Goal: Task Accomplishment & Management: Use online tool/utility

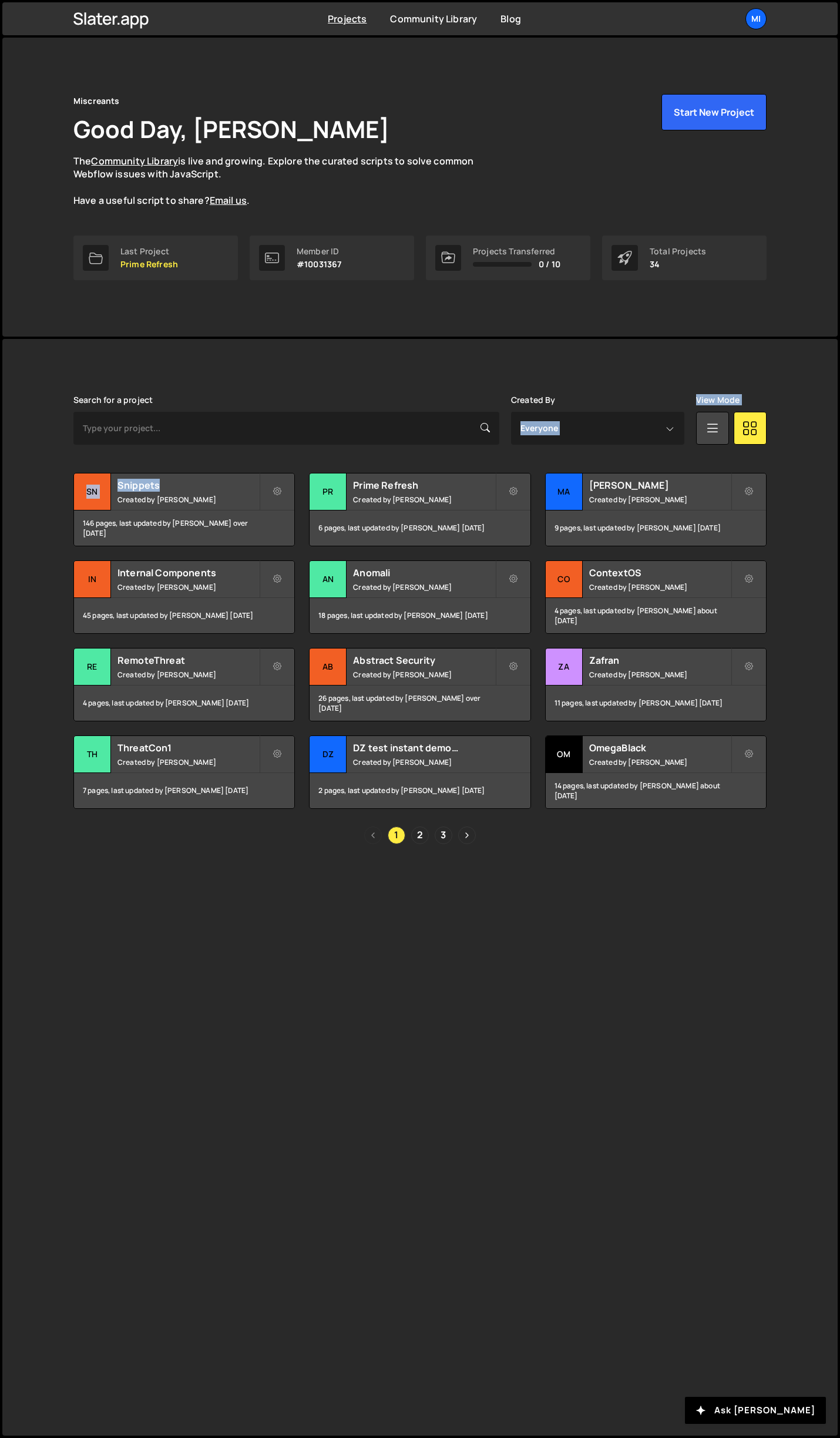
drag, startPoint x: 224, startPoint y: 486, endPoint x: 693, endPoint y: 267, distance: 517.6
click at [679, 312] on div "Miscreants Good Day, Jarek Kowalczyk The Community Library is live and growing.…" at bounding box center [420, 736] width 840 height 1403
click at [236, 483] on h2 "Snippets" at bounding box center [188, 485] width 141 height 13
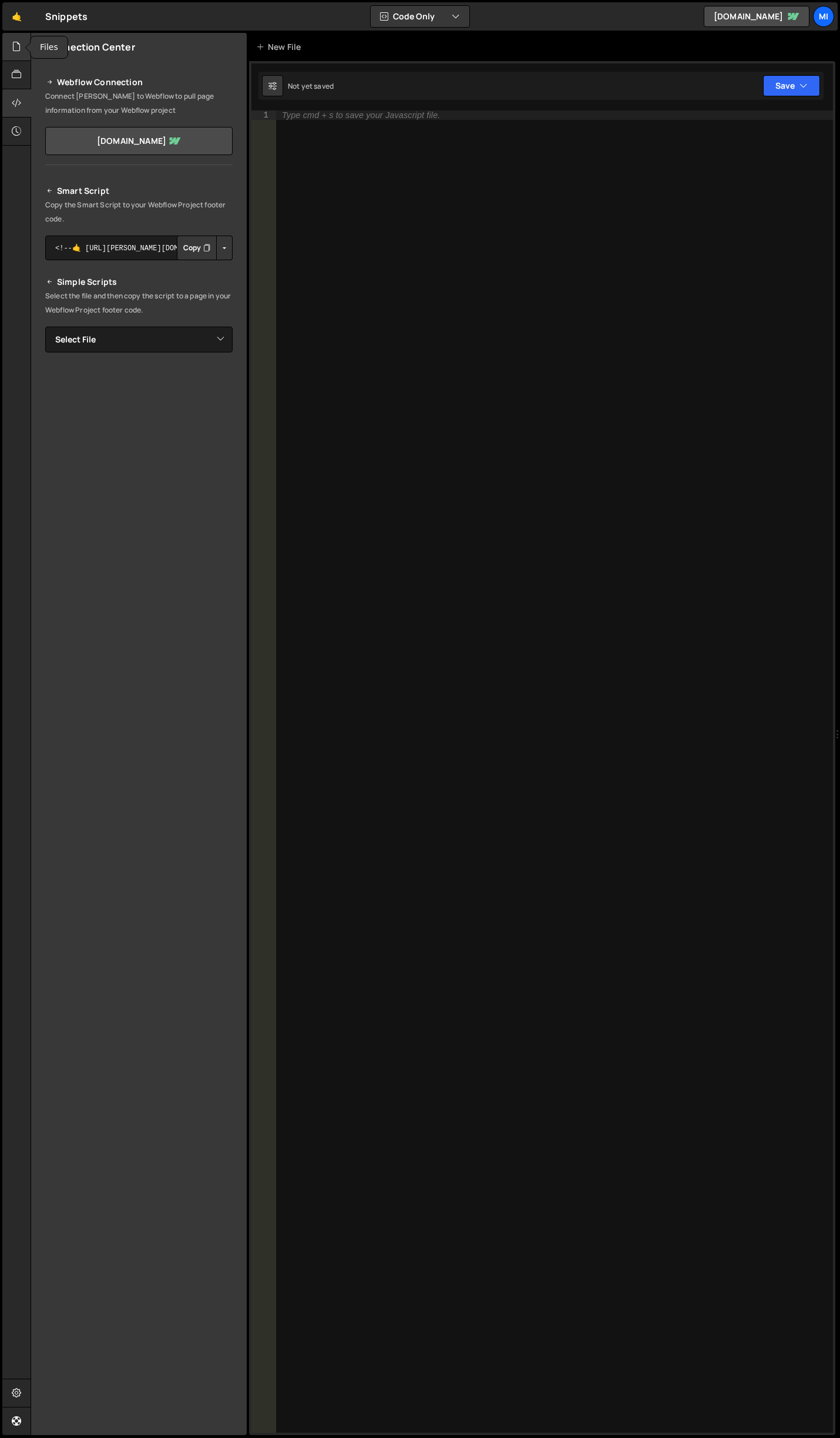
click at [23, 57] on div at bounding box center [17, 47] width 29 height 28
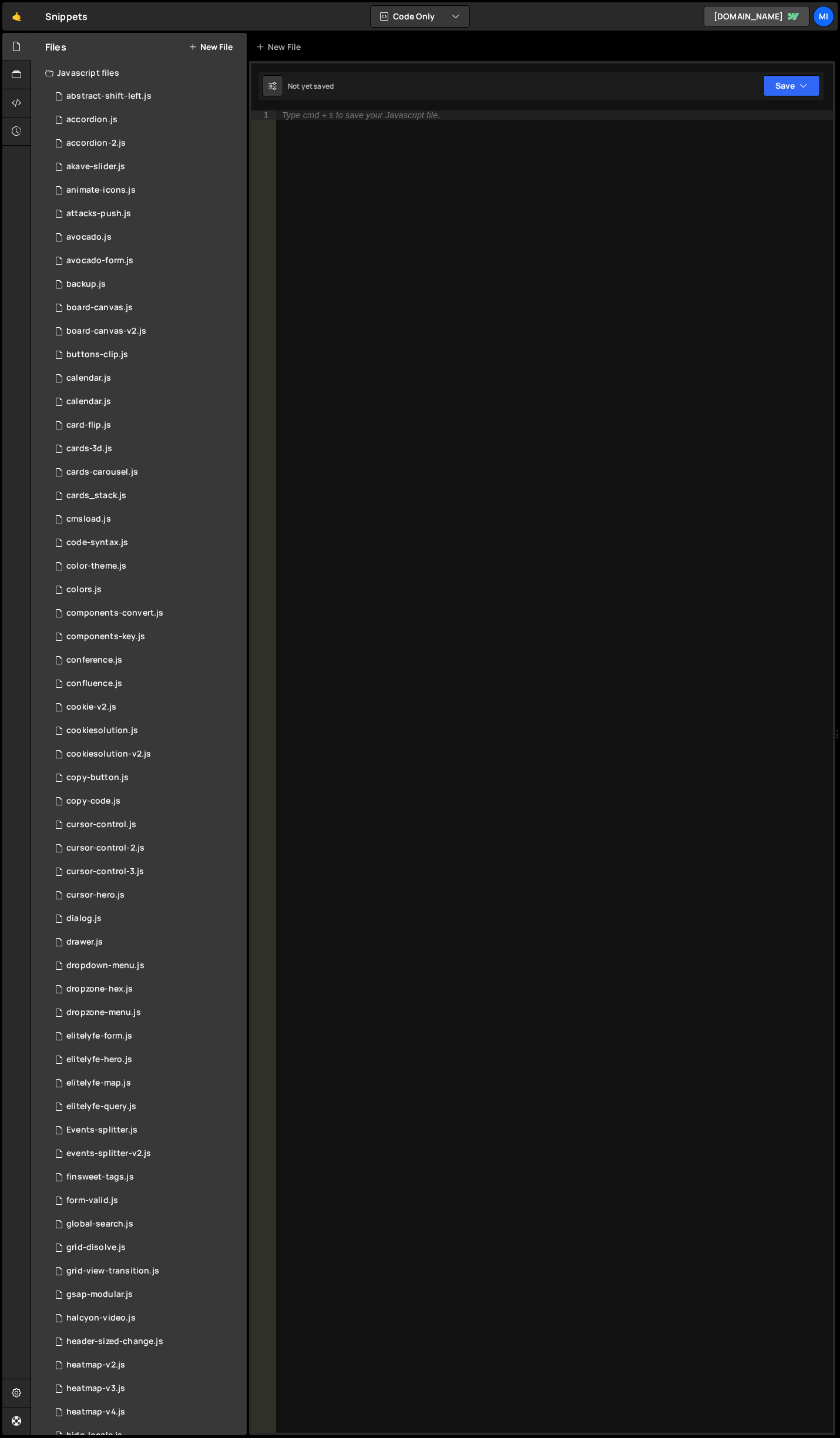
click at [207, 50] on button "New File" at bounding box center [211, 47] width 44 height 9
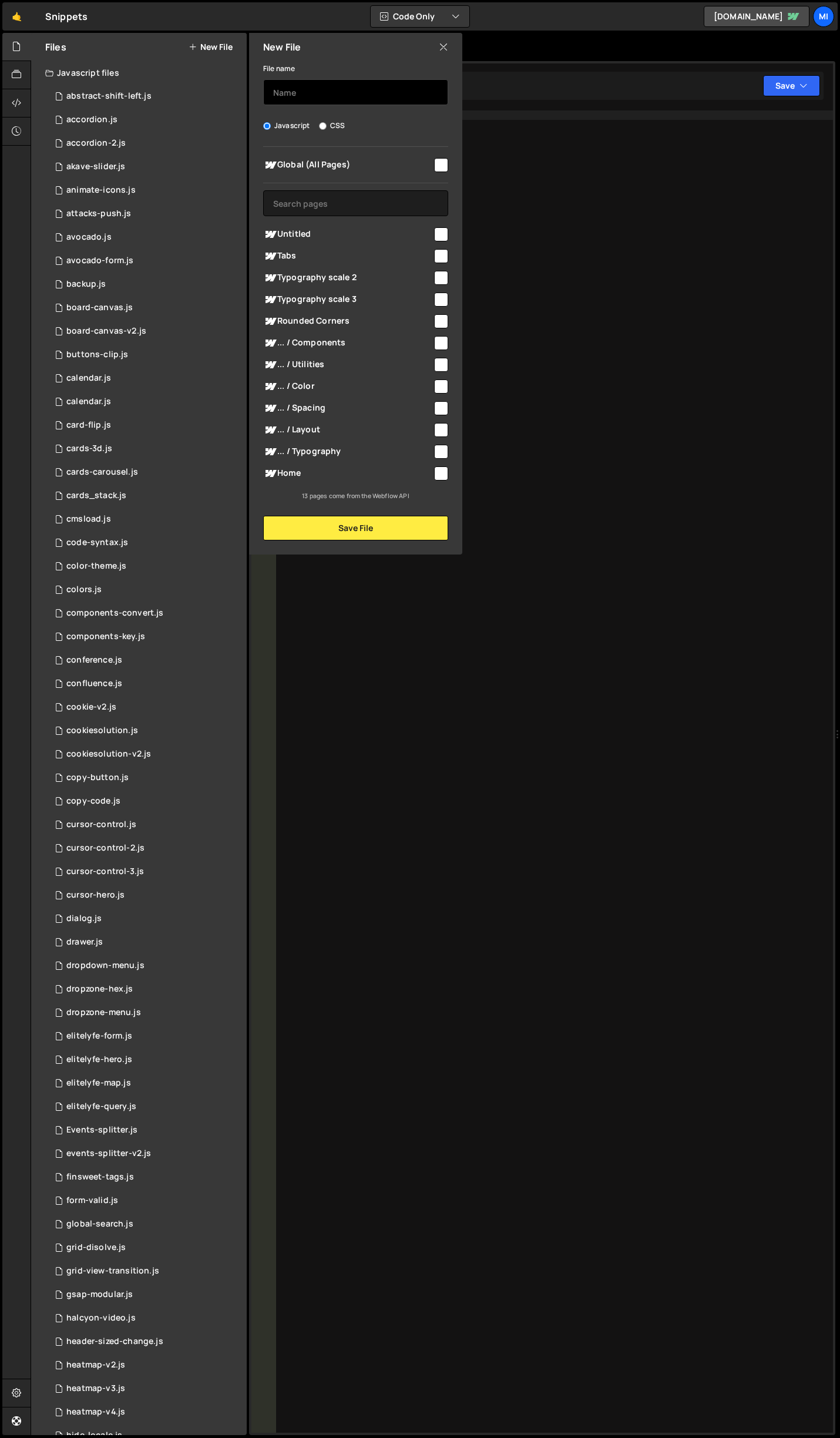
drag, startPoint x: 312, startPoint y: 91, endPoint x: 520, endPoint y: 67, distance: 209.4
click at [312, 91] on input "text" at bounding box center [356, 92] width 185 height 26
type input "sondera-lp"
click at [352, 541] on div "New File File name sondera-lp Javascript CSS Global (All Pages)" at bounding box center [354, 293] width 215 height 522
click at [352, 533] on button "Save File" at bounding box center [356, 528] width 185 height 24
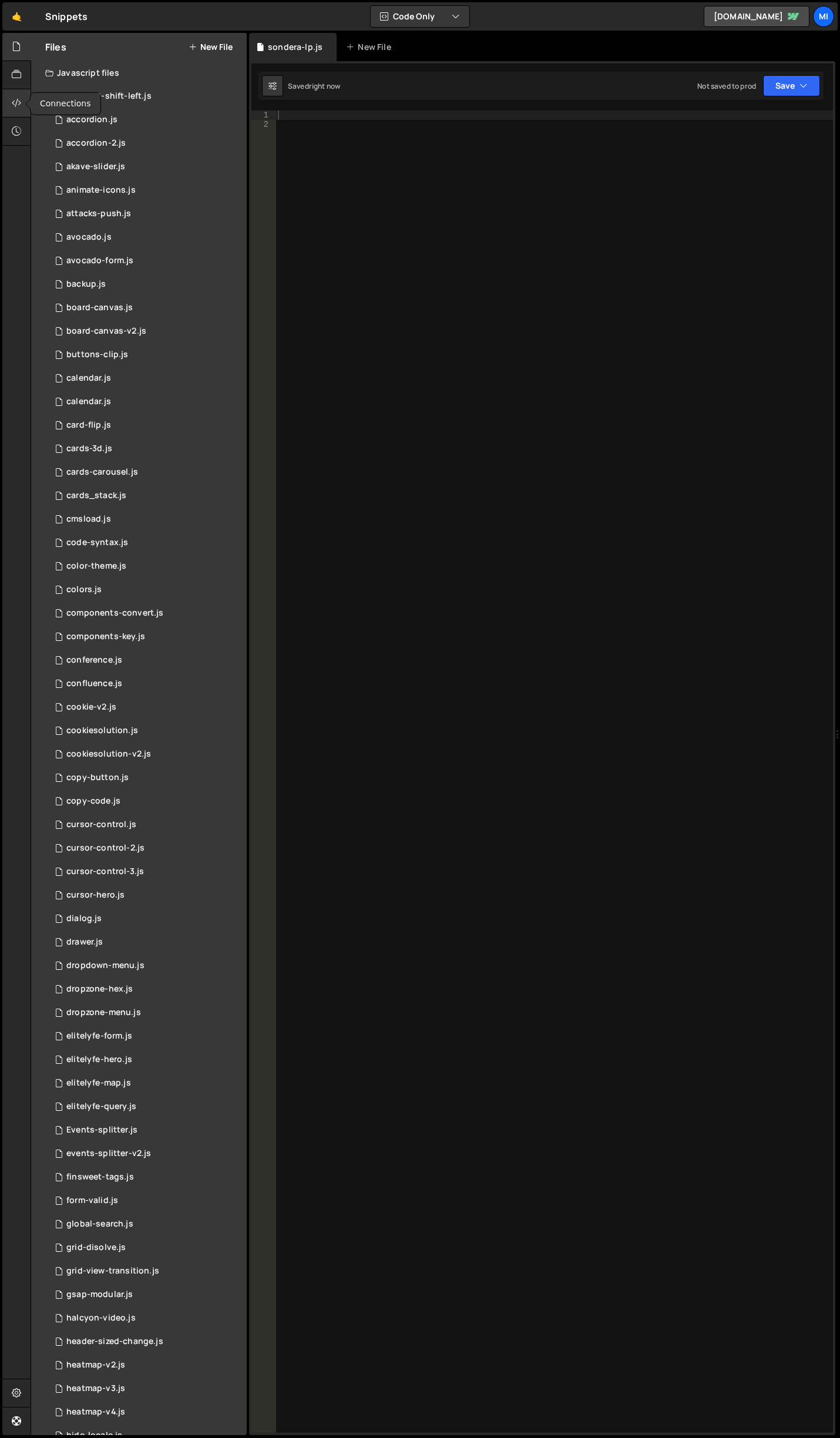
click at [19, 115] on div at bounding box center [17, 103] width 29 height 28
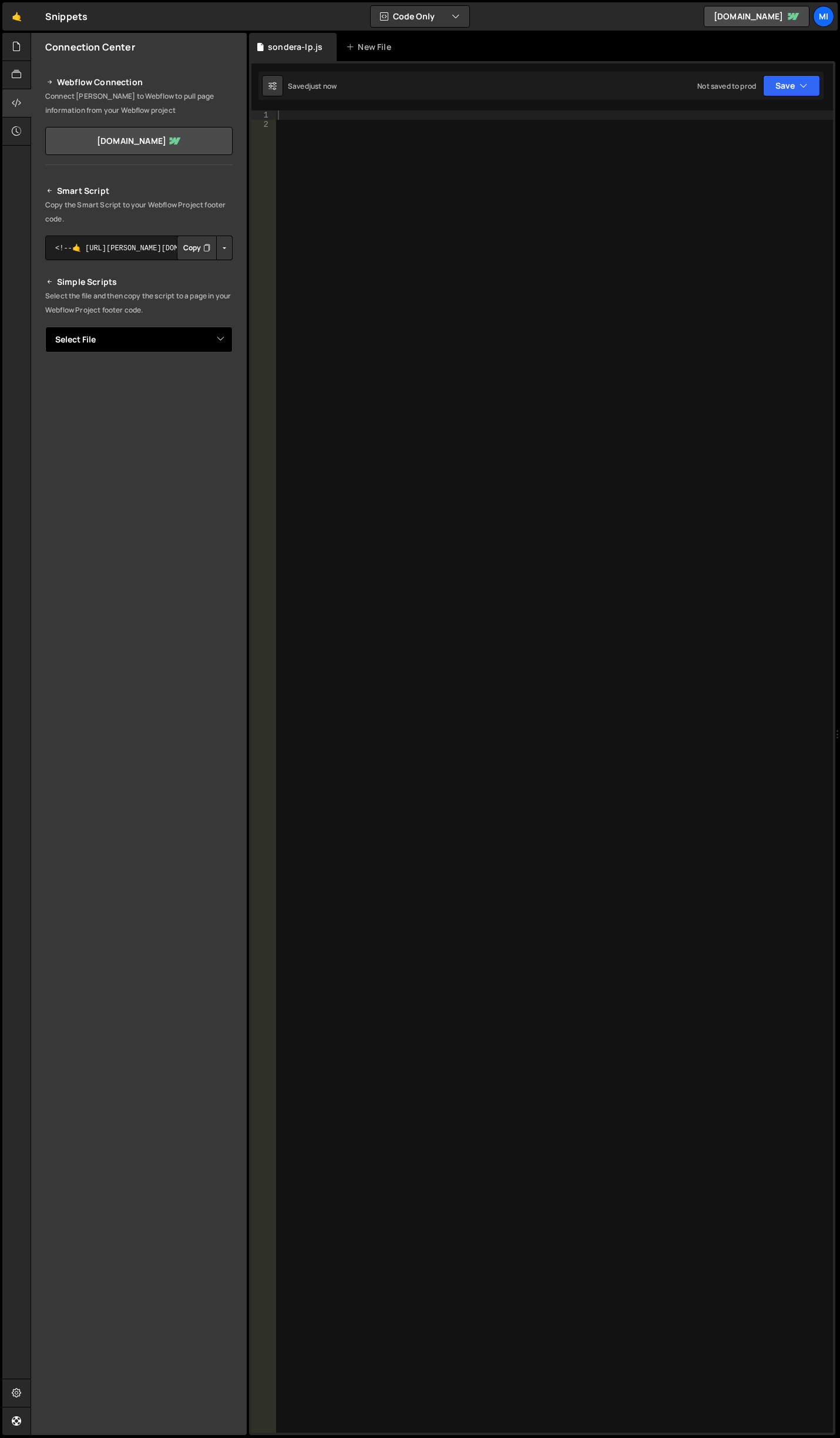
click at [218, 345] on select "Select File abstract-shift-left.js accordion.js accordion-2.js akave-slider.js …" at bounding box center [138, 340] width 187 height 26
click at [160, 254] on textarea "<!--🤙 https://slater.app/4150.js--> <script>document.addEventListener("DOMConte…" at bounding box center [138, 247] width 187 height 24
click at [201, 341] on select "Select File abstract-shift-left.js accordion.js accordion-2.js akave-slider.js …" at bounding box center [138, 340] width 187 height 26
select select "47155"
click at [45, 327] on select "Select File abstract-shift-left.js accordion.js accordion-2.js akave-slider.js …" at bounding box center [138, 340] width 187 height 26
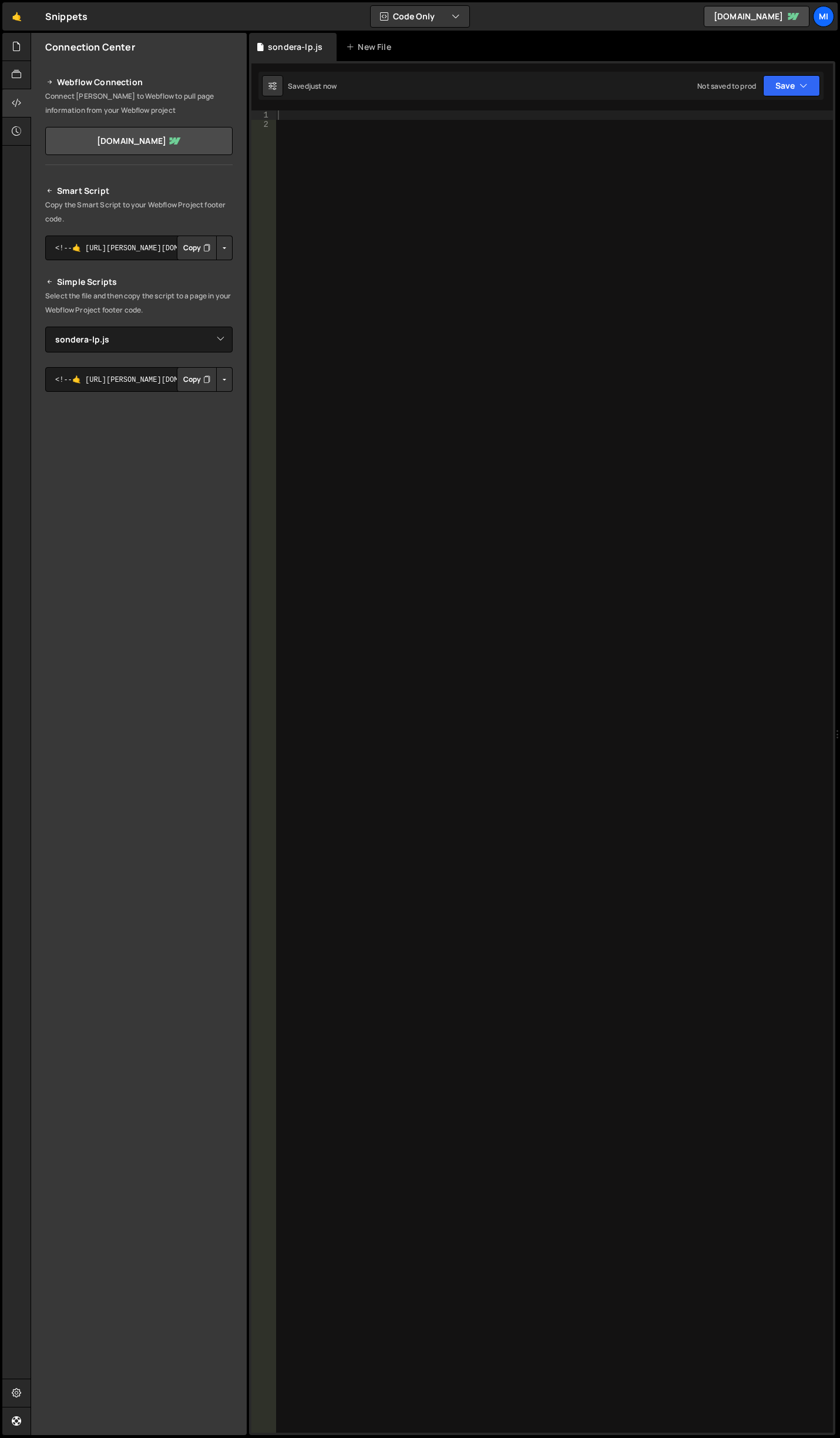
click at [226, 386] on button "Button group with nested dropdown" at bounding box center [225, 380] width 17 height 24
click at [209, 402] on link "Copy Staging js" at bounding box center [183, 402] width 98 height 17
click at [485, 482] on div at bounding box center [554, 781] width 557 height 1341
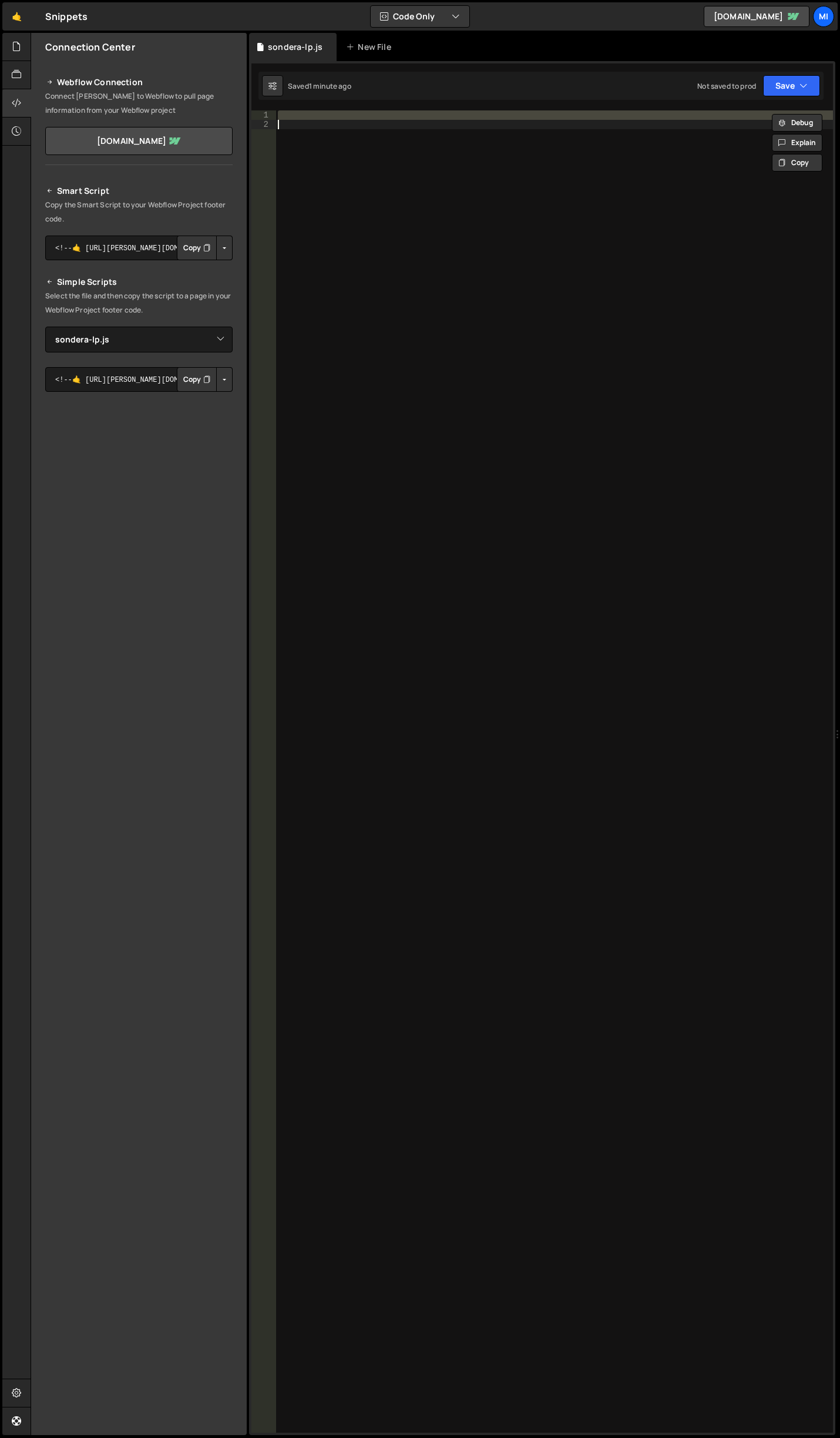
paste textarea "document.addEventListener('DOMContentLoaded', initAnimations);"
type textarea "document.addEventListener('DOMContentLoaded', initAnimations);"
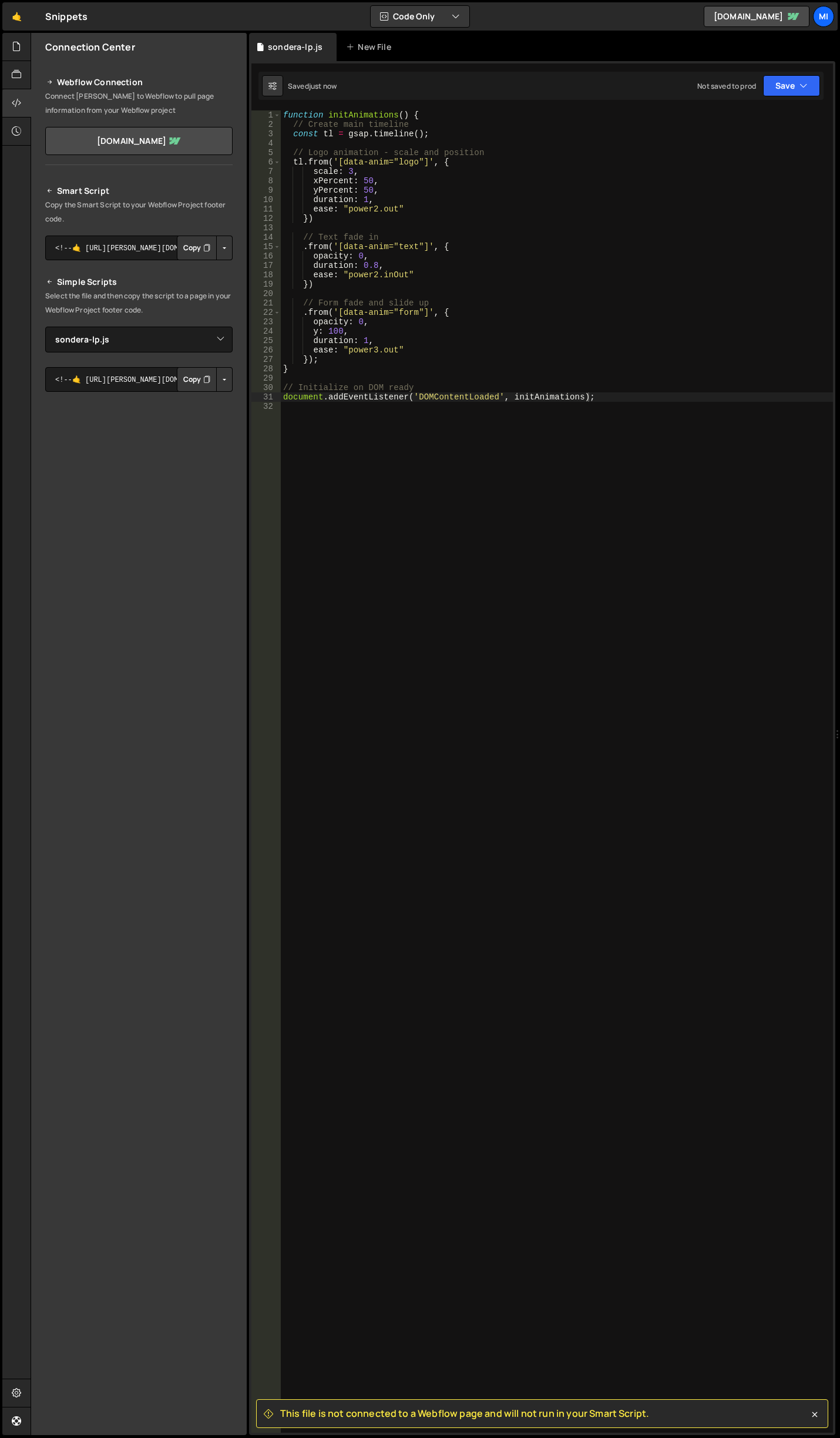
click at [428, 223] on div "function initAnimations ( ) { // Create main timeline const tl = gsap . timelin…" at bounding box center [557, 781] width 552 height 1341
click at [350, 174] on div "function initAnimations ( ) { // Create main timeline const tl = gsap . timelin…" at bounding box center [557, 781] width 552 height 1341
drag, startPoint x: 360, startPoint y: 189, endPoint x: 373, endPoint y: 188, distance: 13.0
click at [373, 188] on div "function initAnimations ( ) { // Create main timeline const tl = gsap . timelin…" at bounding box center [557, 781] width 552 height 1341
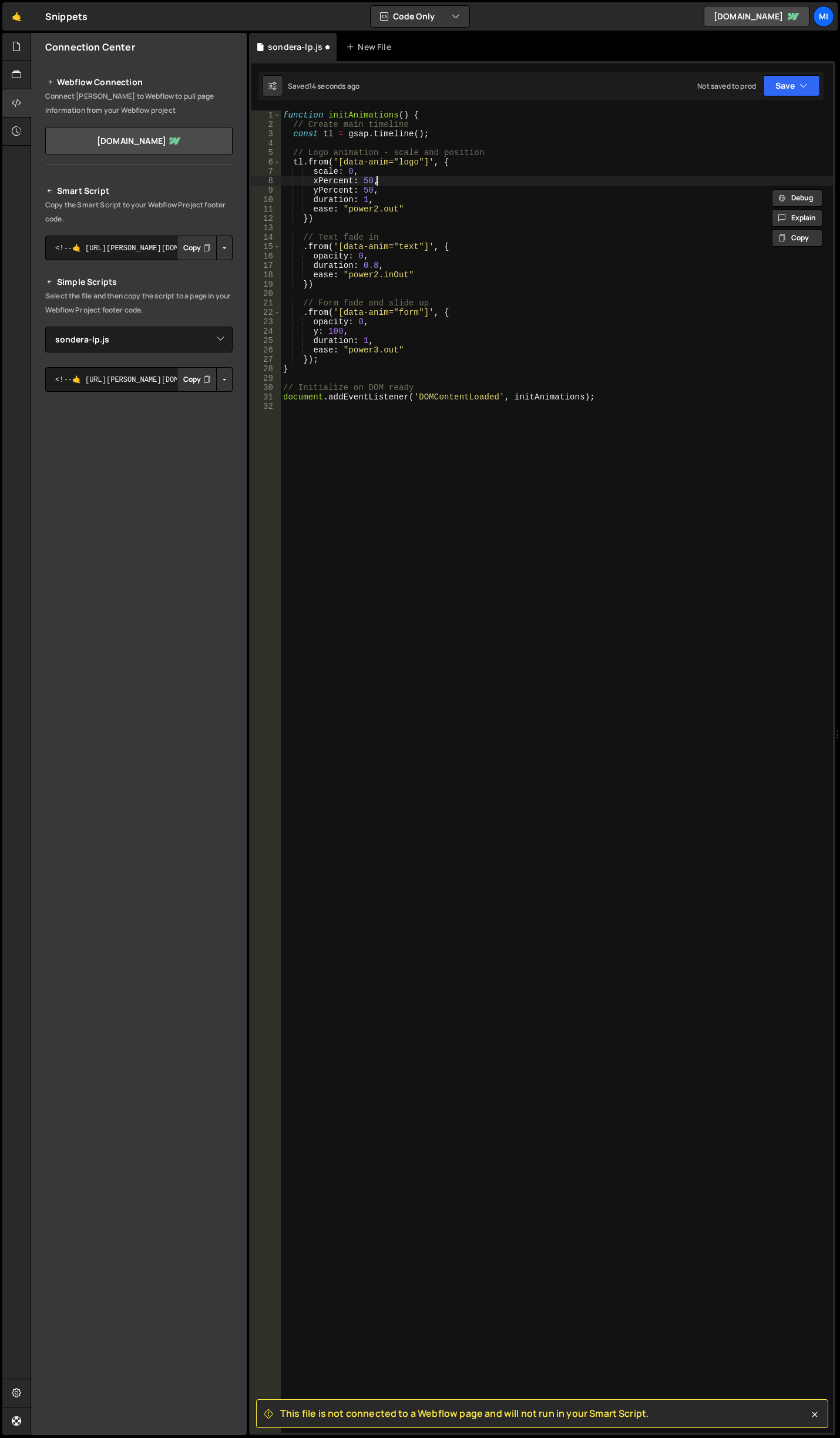
click at [386, 185] on div "function initAnimations ( ) { // Create main timeline const tl = gsap . timelin…" at bounding box center [557, 781] width 552 height 1341
drag, startPoint x: 359, startPoint y: 190, endPoint x: 366, endPoint y: 190, distance: 7.0
click at [366, 190] on div "function initAnimations ( ) { // Create main timeline const tl = gsap . timelin…" at bounding box center [557, 781] width 552 height 1341
click at [369, 190] on div "function initAnimations ( ) { // Create main timeline const tl = gsap . timelin…" at bounding box center [557, 771] width 552 height 1322
drag, startPoint x: 372, startPoint y: 189, endPoint x: 363, endPoint y: 189, distance: 9.0
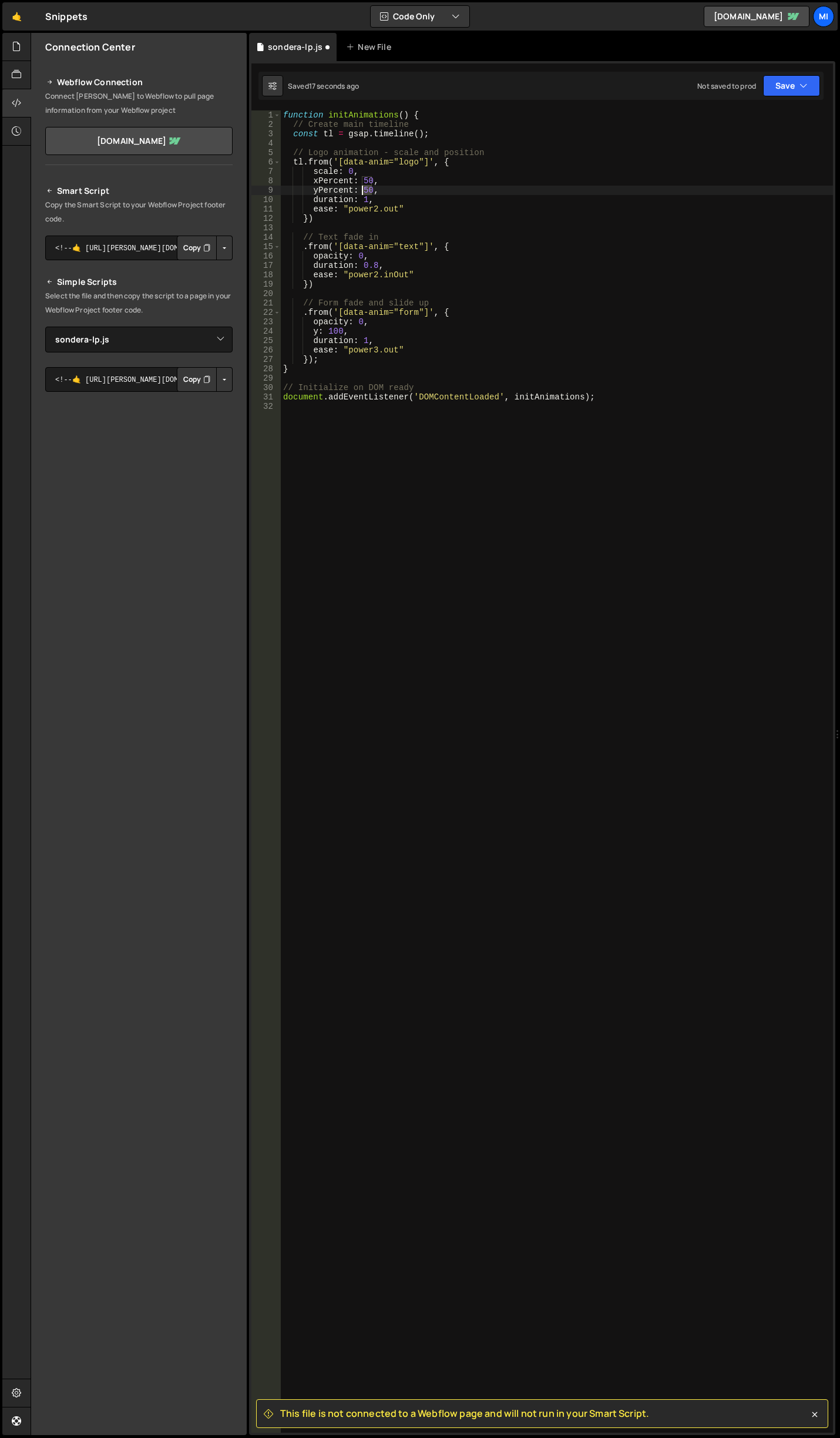
click at [363, 189] on div "function initAnimations ( ) { // Create main timeline const tl = gsap . timelin…" at bounding box center [557, 781] width 552 height 1341
click at [349, 200] on div "function initAnimations ( ) { // Create main timeline const tl = gsap . timelin…" at bounding box center [557, 781] width 552 height 1341
click at [342, 215] on div "function initAnimations ( ) { // Create main timeline const tl = gsap . timelin…" at bounding box center [557, 781] width 552 height 1341
type textarea "})"
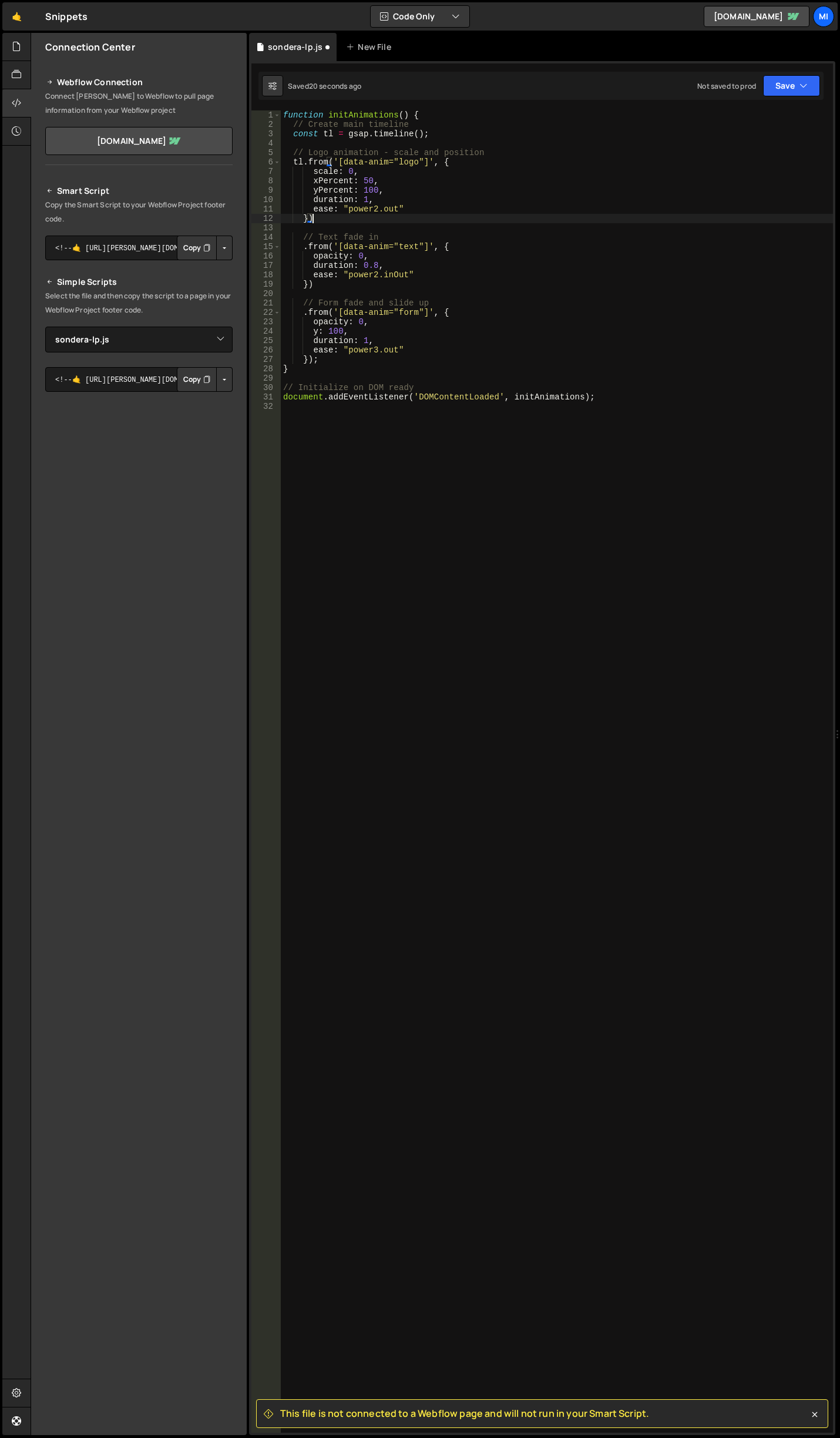
scroll to position [0, 1]
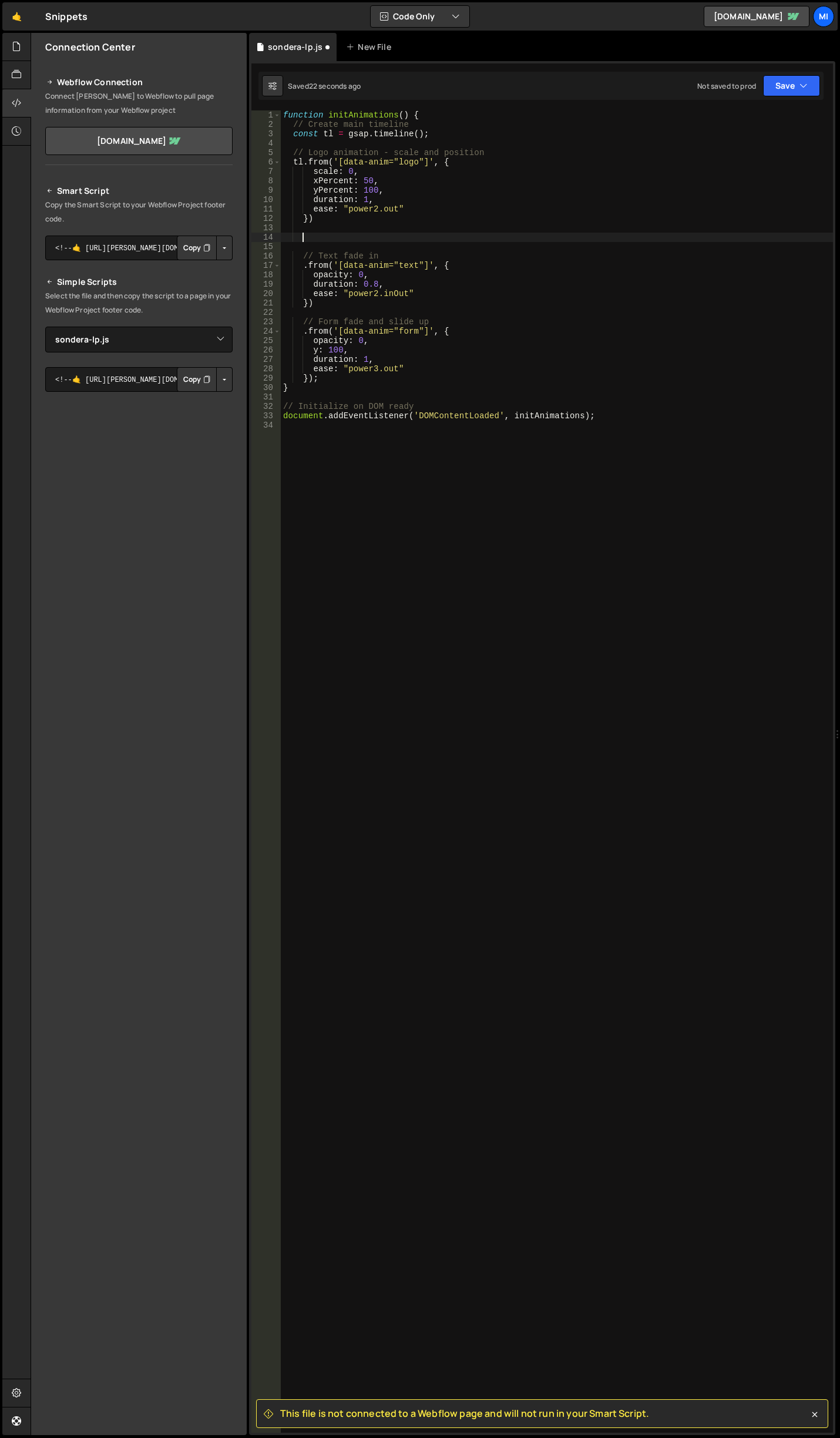
type textarea "t"
drag, startPoint x: 308, startPoint y: 159, endPoint x: 331, endPoint y: 161, distance: 23.1
click at [331, 161] on div "function initAnimations ( ) { // Create main timeline const tl = gsap . timelin…" at bounding box center [557, 781] width 552 height 1341
paste textarea "To("
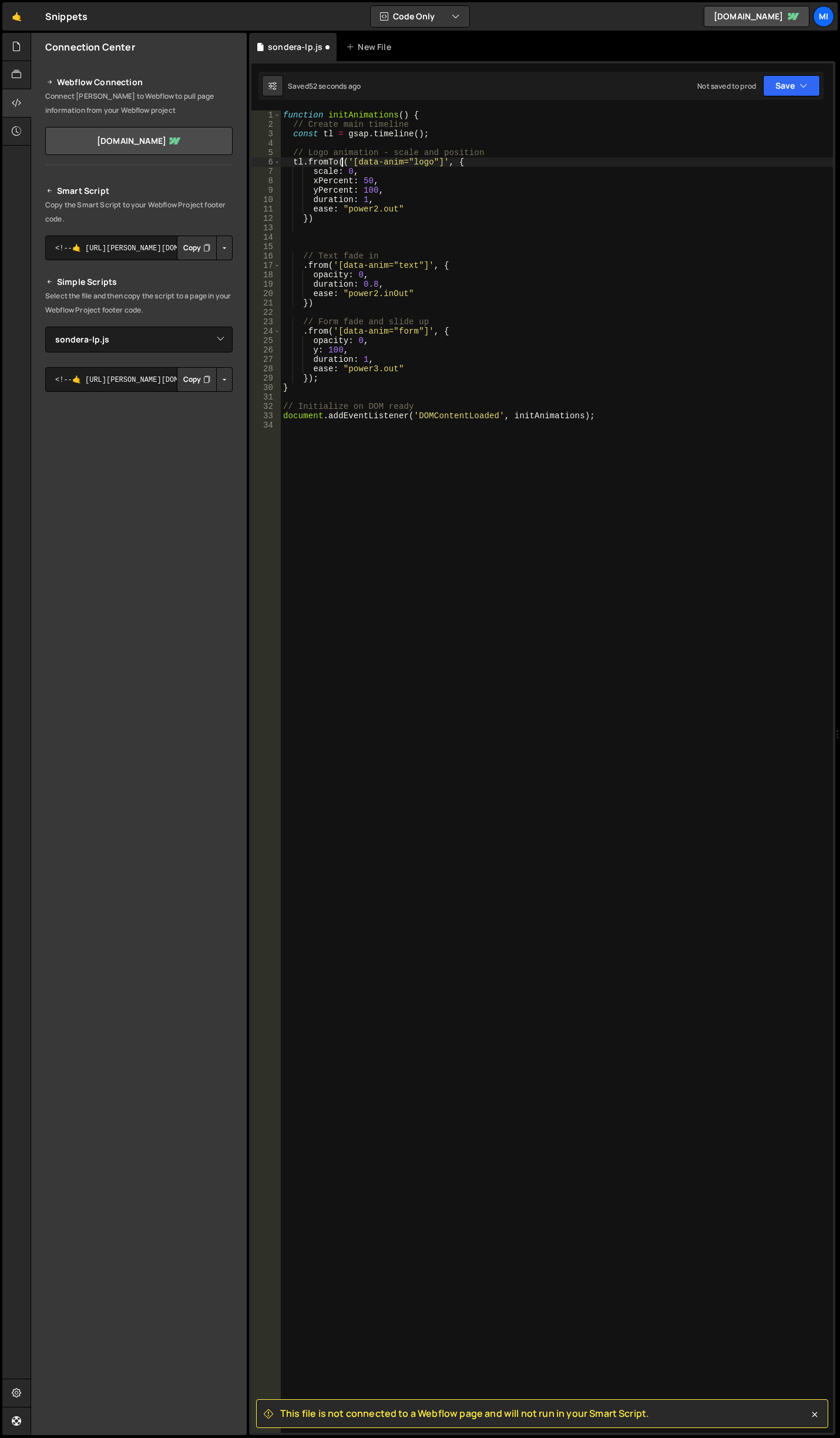
click at [307, 220] on div "function initAnimations ( ) { // Create main timeline const tl = gsap . timelin…" at bounding box center [557, 781] width 552 height 1341
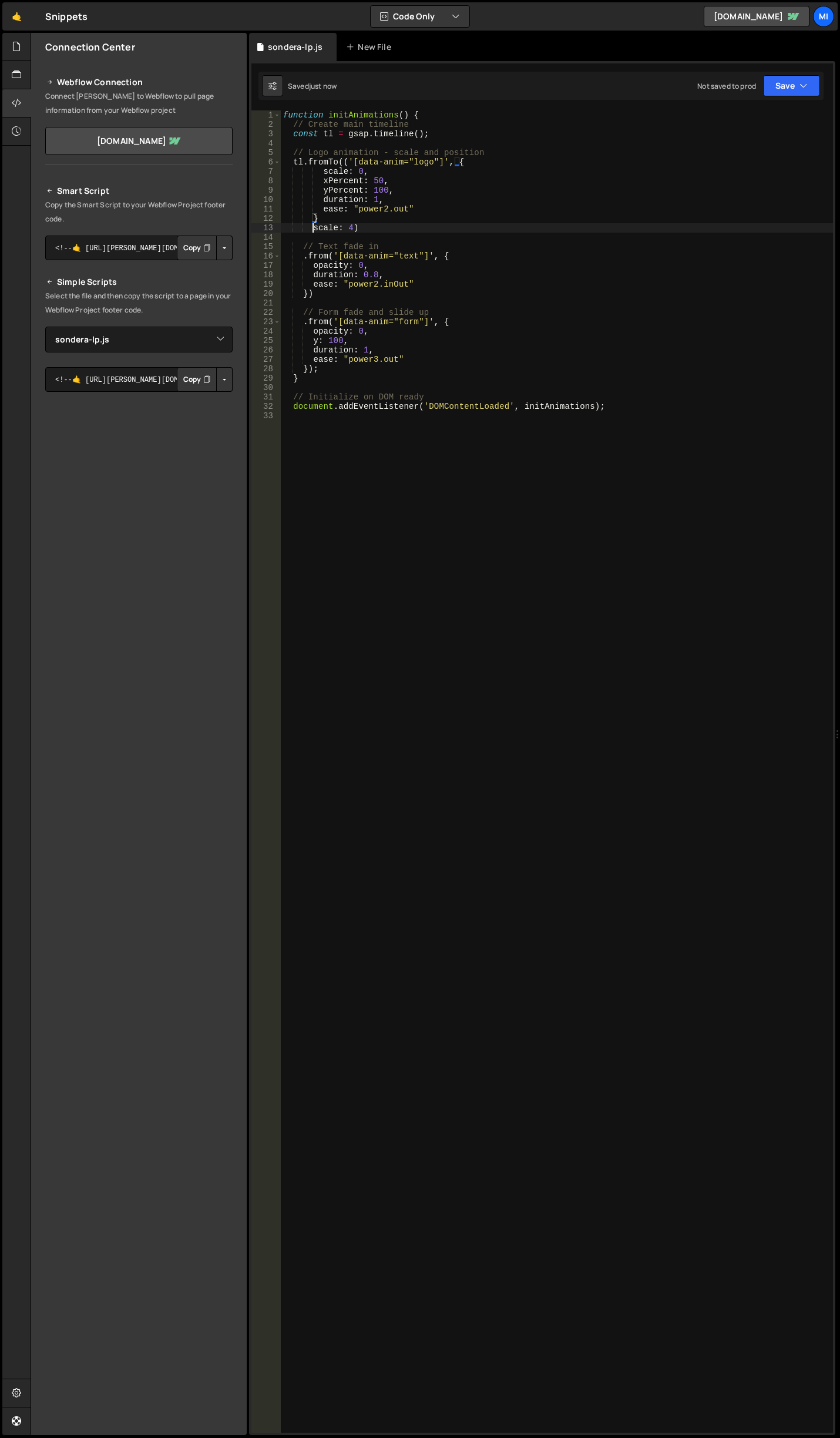
click at [312, 225] on div "function initAnimations ( ) { // Create main timeline const tl = gsap . timelin…" at bounding box center [557, 781] width 552 height 1341
click at [389, 233] on div "function initAnimations ( ) { // Create main timeline const tl = gsap . timelin…" at bounding box center [557, 781] width 552 height 1341
click at [399, 221] on div "function initAnimations ( ) { // Create main timeline const tl = gsap . timelin…" at bounding box center [557, 781] width 552 height 1341
click at [402, 221] on div "function initAnimations ( ) { // Create main timeline const tl = gsap . timelin…" at bounding box center [557, 781] width 552 height 1341
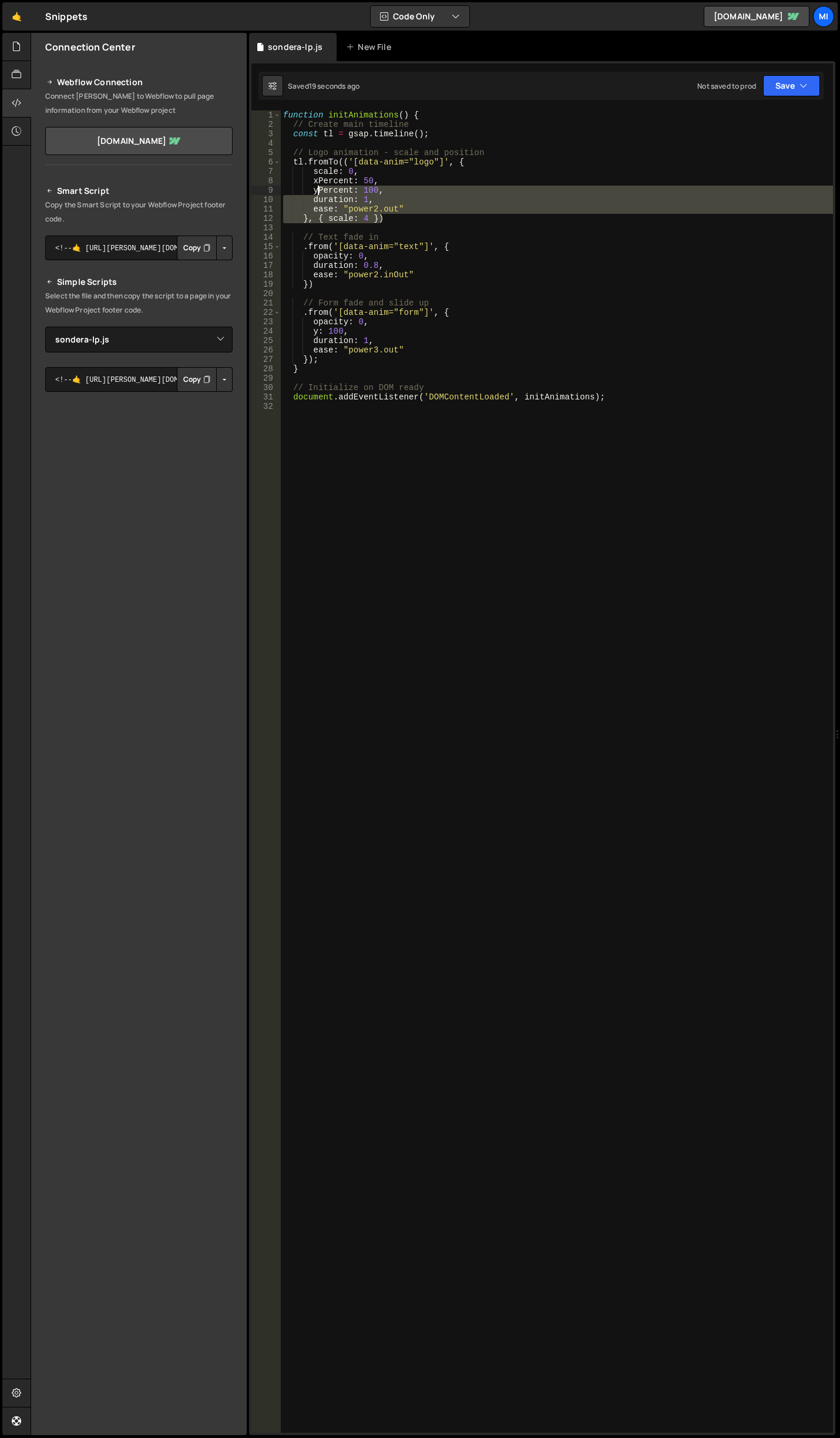
drag, startPoint x: 399, startPoint y: 219, endPoint x: 315, endPoint y: 190, distance: 88.9
click at [315, 190] on div "function initAnimations ( ) { // Create main timeline const tl = gsap . timelin…" at bounding box center [557, 781] width 552 height 1341
click at [447, 242] on div "function initAnimations ( ) { // Create main timeline const tl = gsap . timelin…" at bounding box center [557, 781] width 552 height 1341
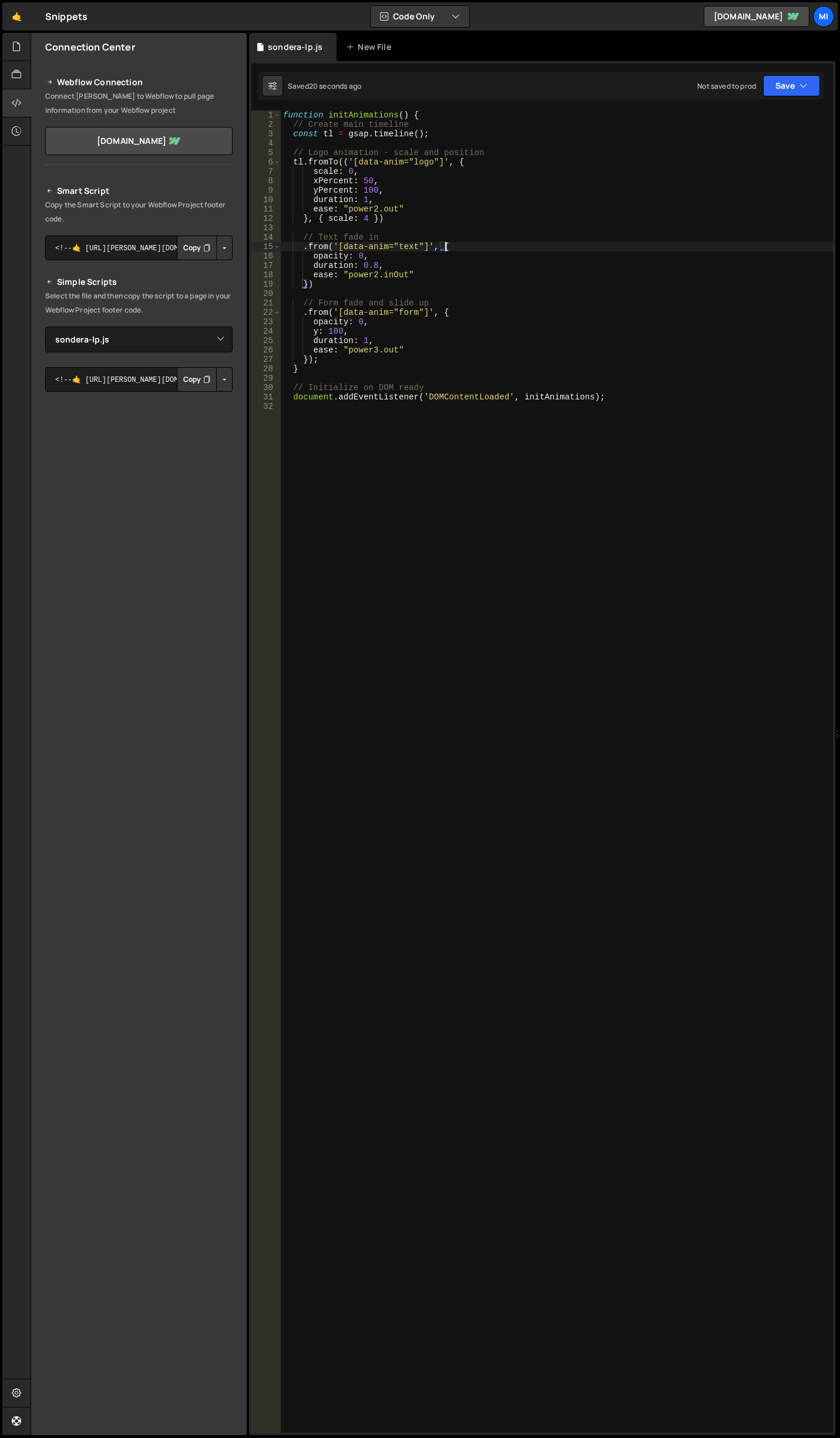
type textarea "document.addEventListener('DOMContentLoaded', initAnimations);"
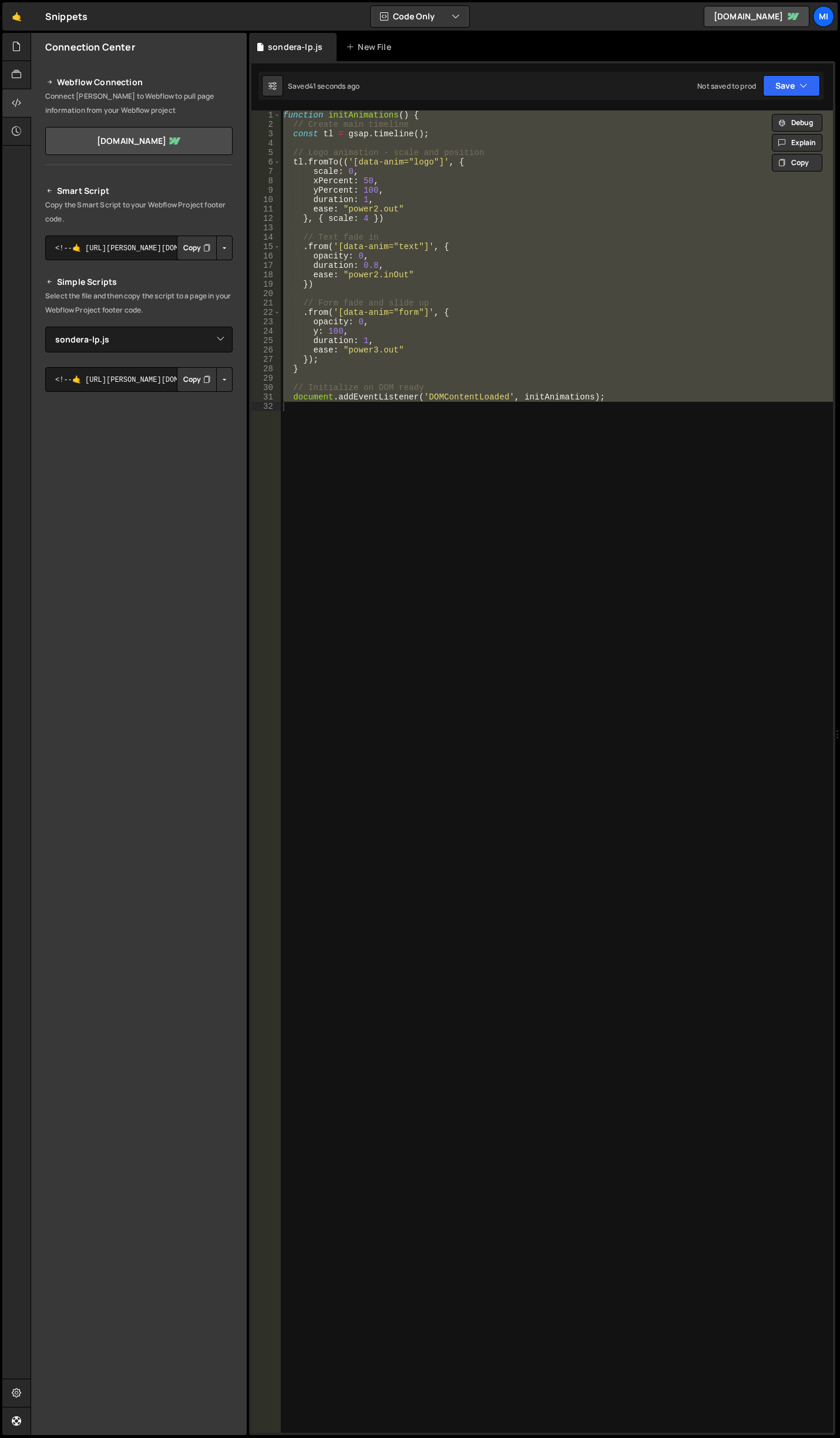
click at [325, 469] on div "function initAnimations ( ) { // Create main timeline const tl = gsap . timelin…" at bounding box center [557, 771] width 552 height 1322
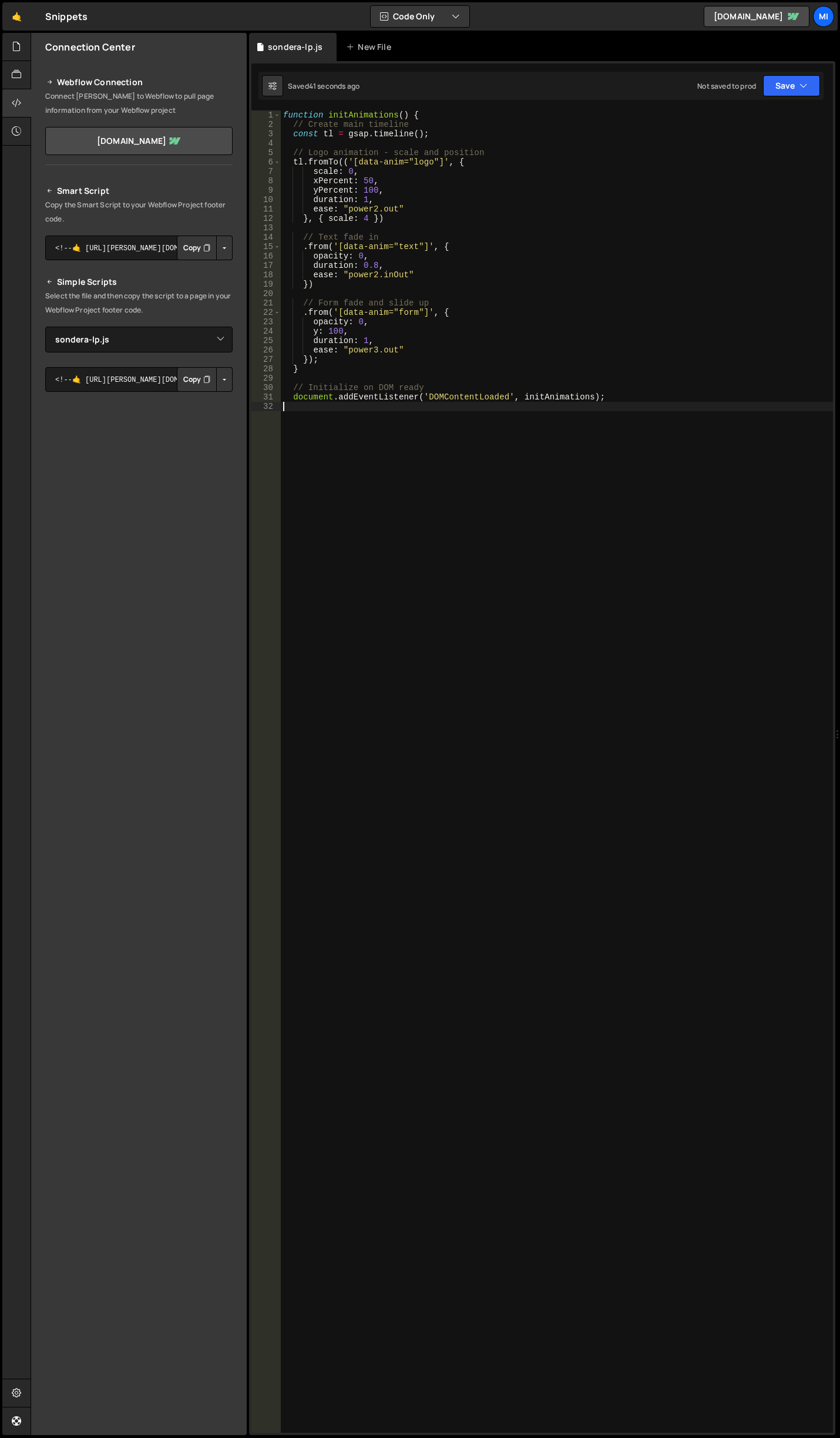
scroll to position [0, 0]
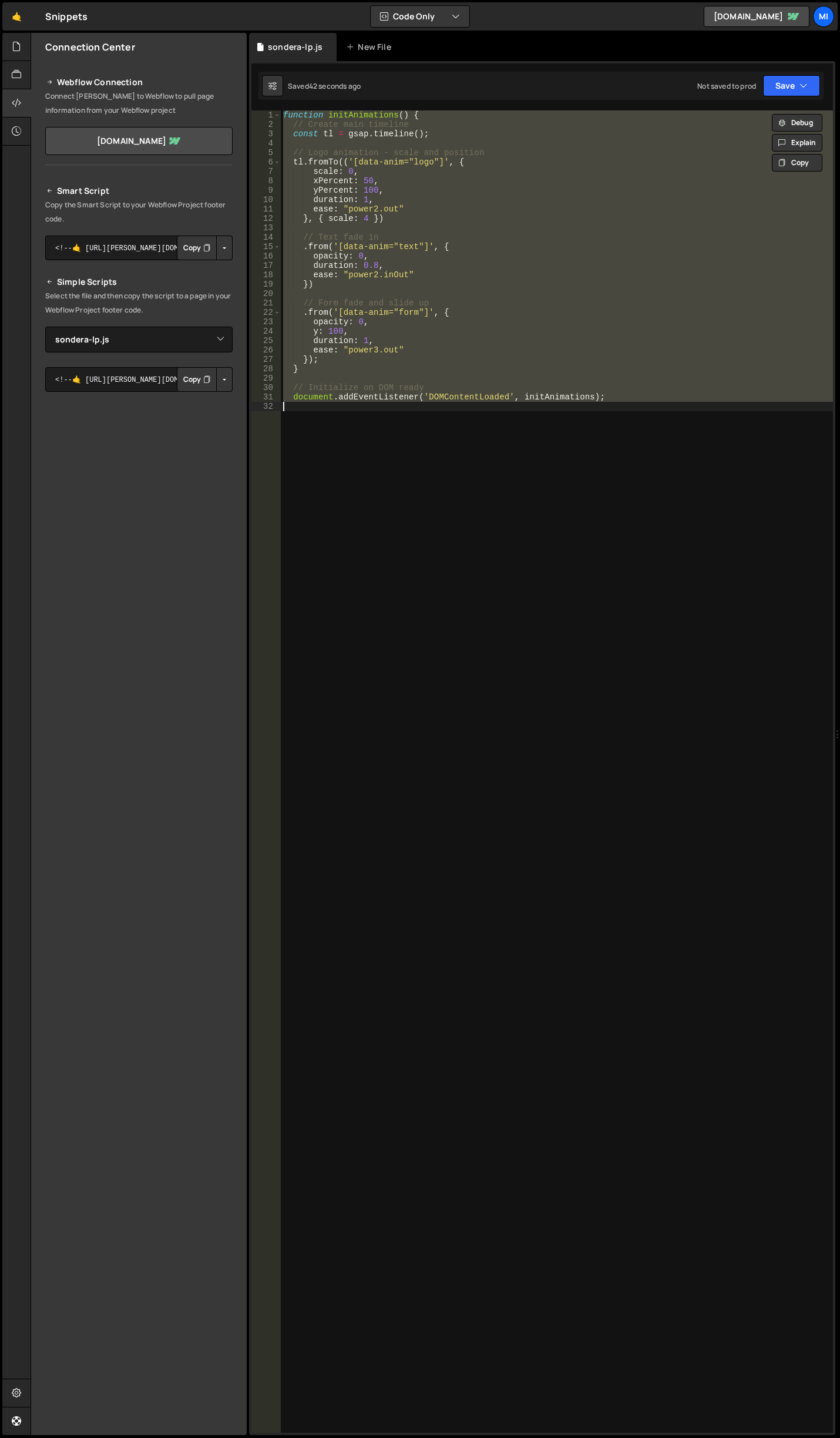
paste textarea "document.addEventListener('DOMContentLoaded', initAnimations);"
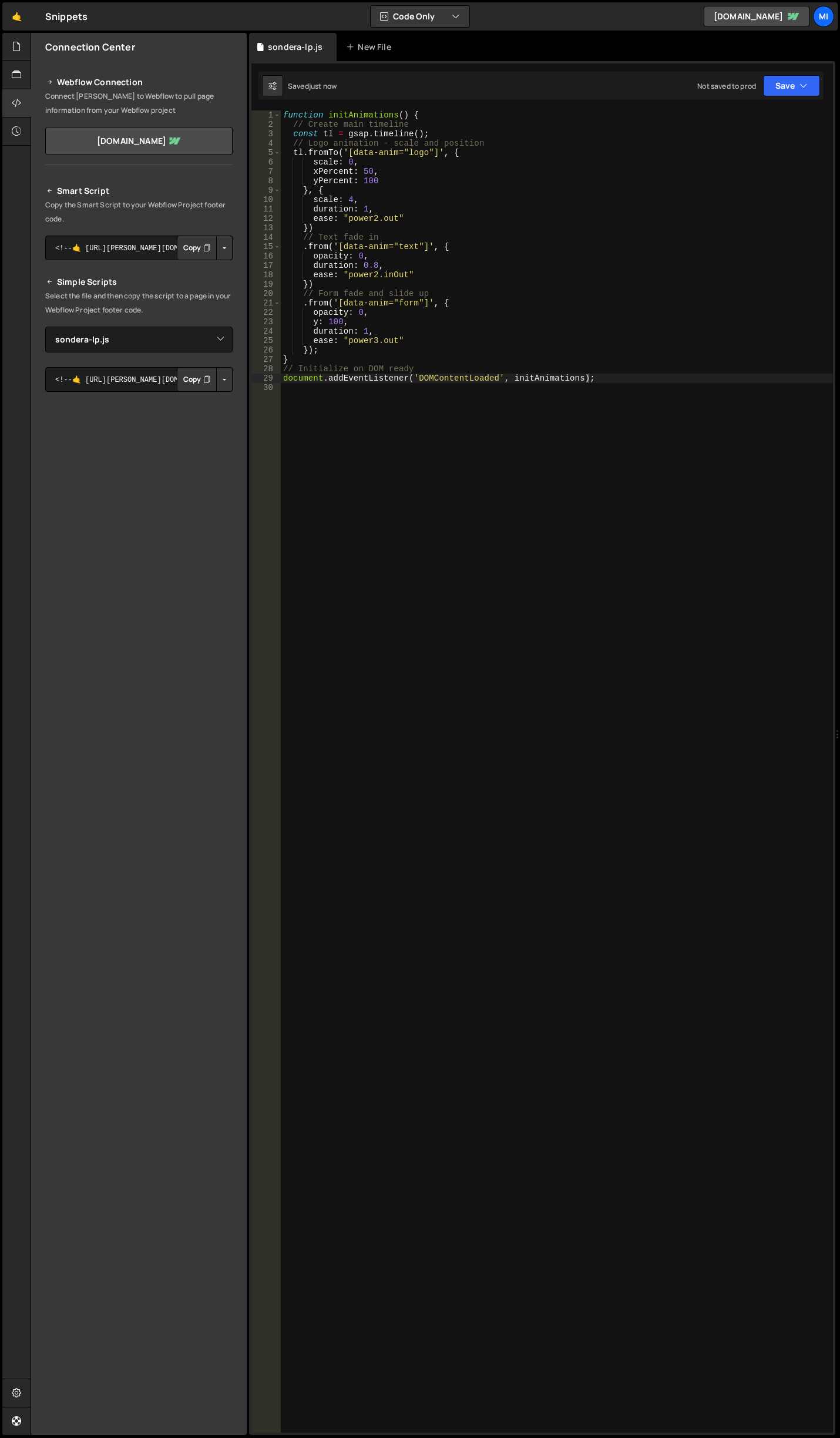
click at [498, 276] on div "function initAnimations ( ) { // Create main timeline const tl = gsap . timelin…" at bounding box center [557, 781] width 552 height 1341
click at [418, 217] on div "function initAnimations ( ) { // Create main timeline const tl = gsap . timelin…" at bounding box center [557, 781] width 552 height 1341
drag, startPoint x: 380, startPoint y: 174, endPoint x: 294, endPoint y: 172, distance: 86.0
click at [294, 172] on div "function initAnimations ( ) { // Create main timeline const tl = gsap . timelin…" at bounding box center [557, 781] width 552 height 1341
type textarea "xPercent: 50,"
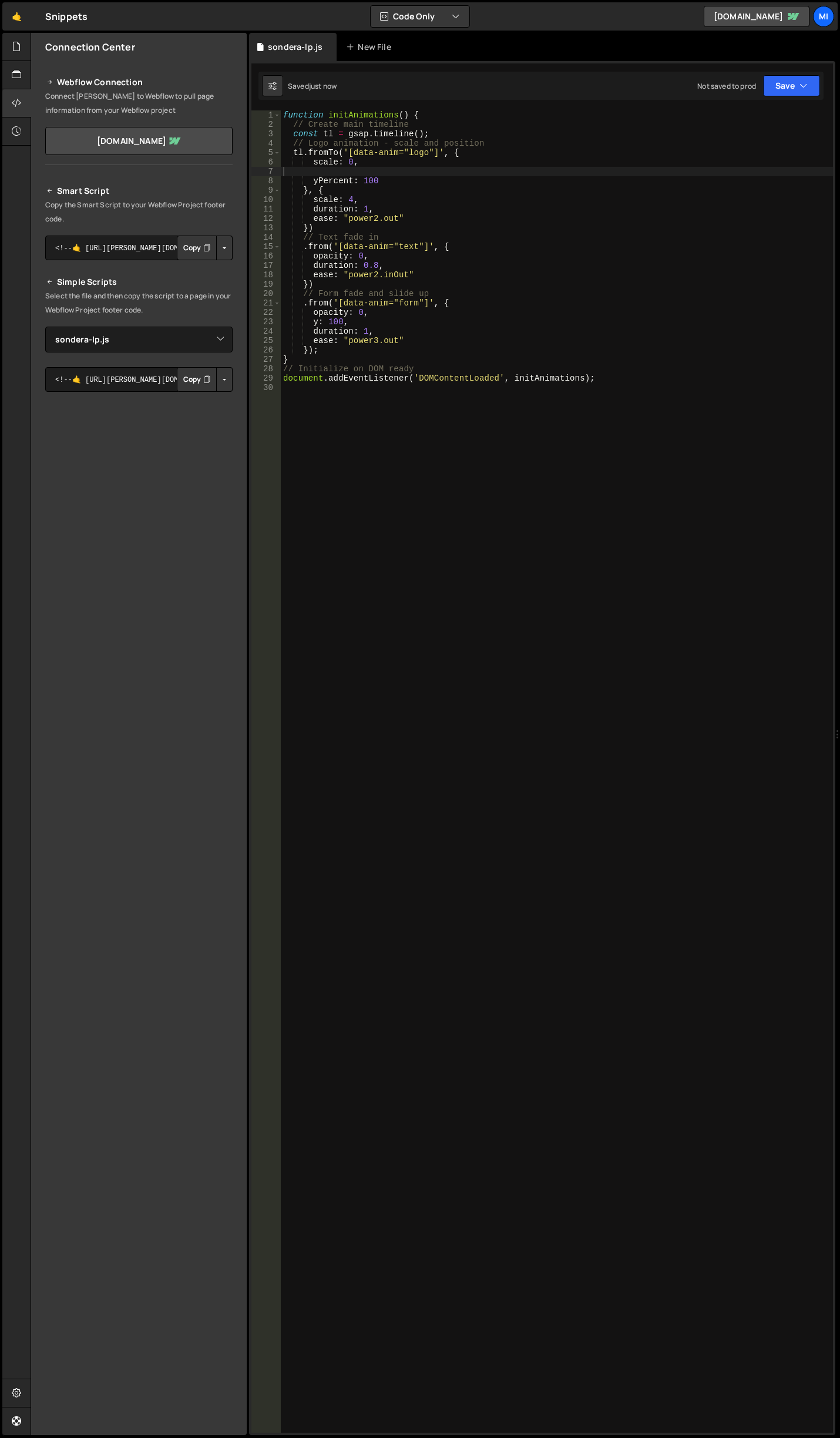
drag, startPoint x: 432, startPoint y: 200, endPoint x: 422, endPoint y: 195, distance: 11.2
click at [432, 200] on div "function initAnimations ( ) { // Create main timeline const tl = gsap . timelin…" at bounding box center [557, 781] width 552 height 1341
click at [347, 197] on div "function initAnimations ( ) { // Create main timeline const tl = gsap . timelin…" at bounding box center [557, 781] width 552 height 1341
click at [434, 244] on div "function initAnimations ( ) { // Create main timeline const tl = gsap . timelin…" at bounding box center [557, 781] width 552 height 1341
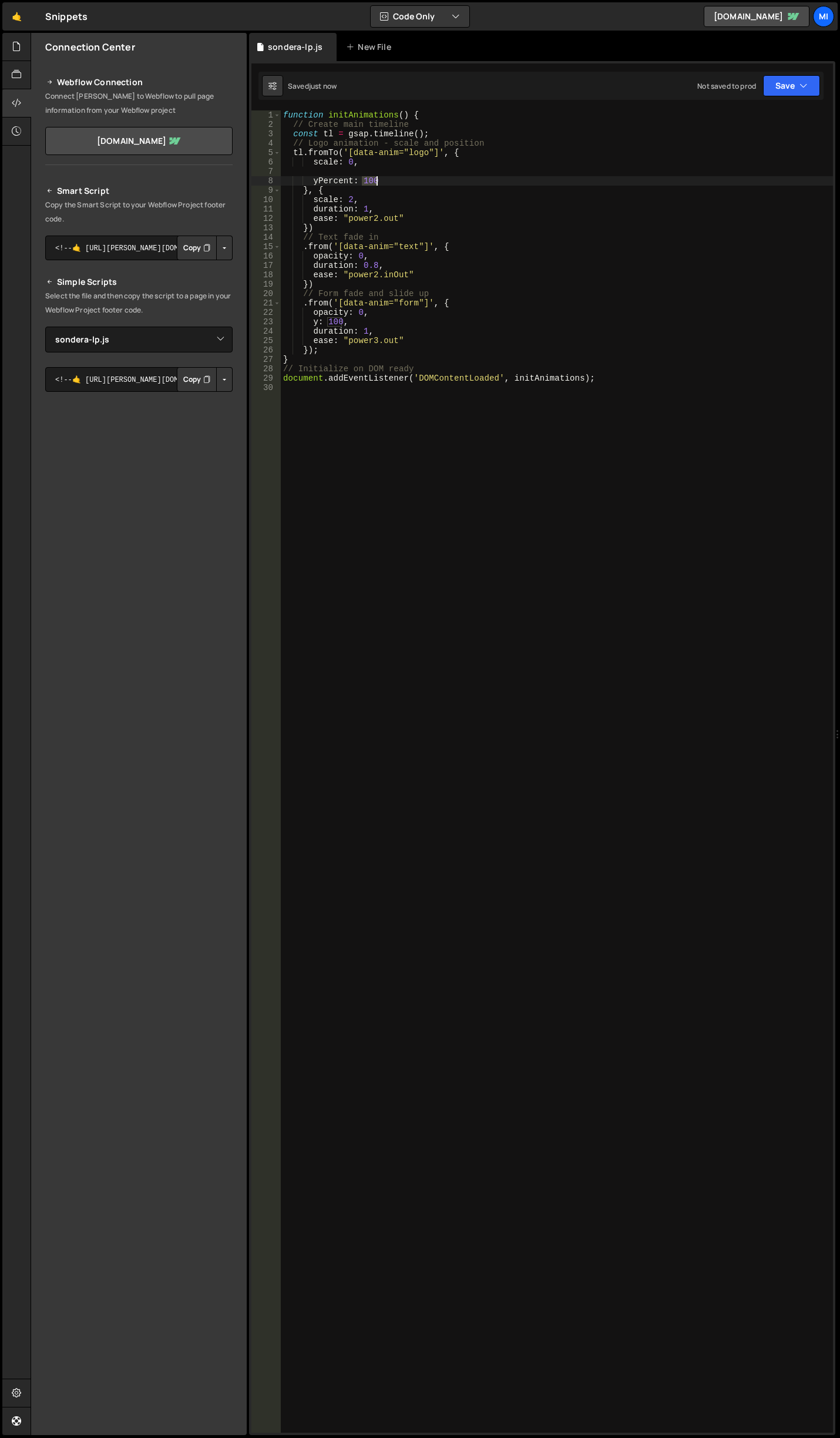
drag, startPoint x: 362, startPoint y: 181, endPoint x: 374, endPoint y: 179, distance: 12.2
click at [374, 179] on div "function initAnimations ( ) { // Create main timeline const tl = gsap . timelin…" at bounding box center [557, 781] width 552 height 1341
drag, startPoint x: 361, startPoint y: 186, endPoint x: 376, endPoint y: 185, distance: 15.0
click at [376, 185] on div "function initAnimations ( ) { // Create main timeline const tl = gsap . timelin…" at bounding box center [557, 781] width 552 height 1341
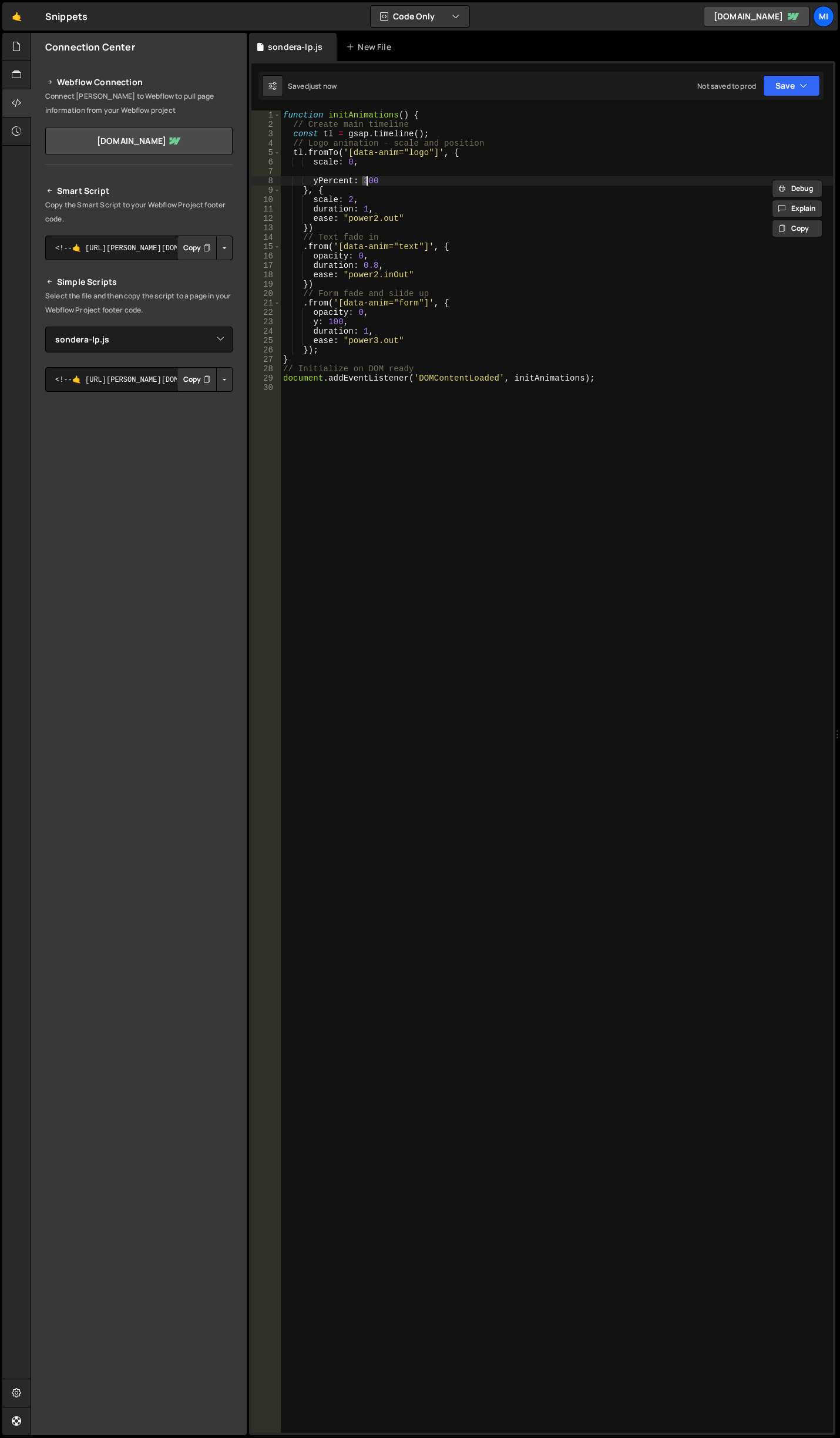
click at [365, 181] on div "function initAnimations ( ) { // Create main timeline const tl = gsap . timelin…" at bounding box center [557, 781] width 552 height 1341
click at [401, 200] on div "function initAnimations ( ) { // Create main timeline const tl = gsap . timelin…" at bounding box center [557, 781] width 552 height 1341
click at [366, 200] on div "function initAnimations ( ) { // Create main timeline const tl = gsap . timelin…" at bounding box center [557, 781] width 552 height 1341
click at [370, 197] on div "function initAnimations ( ) { // Create main timeline const tl = gsap . timelin…" at bounding box center [557, 781] width 552 height 1341
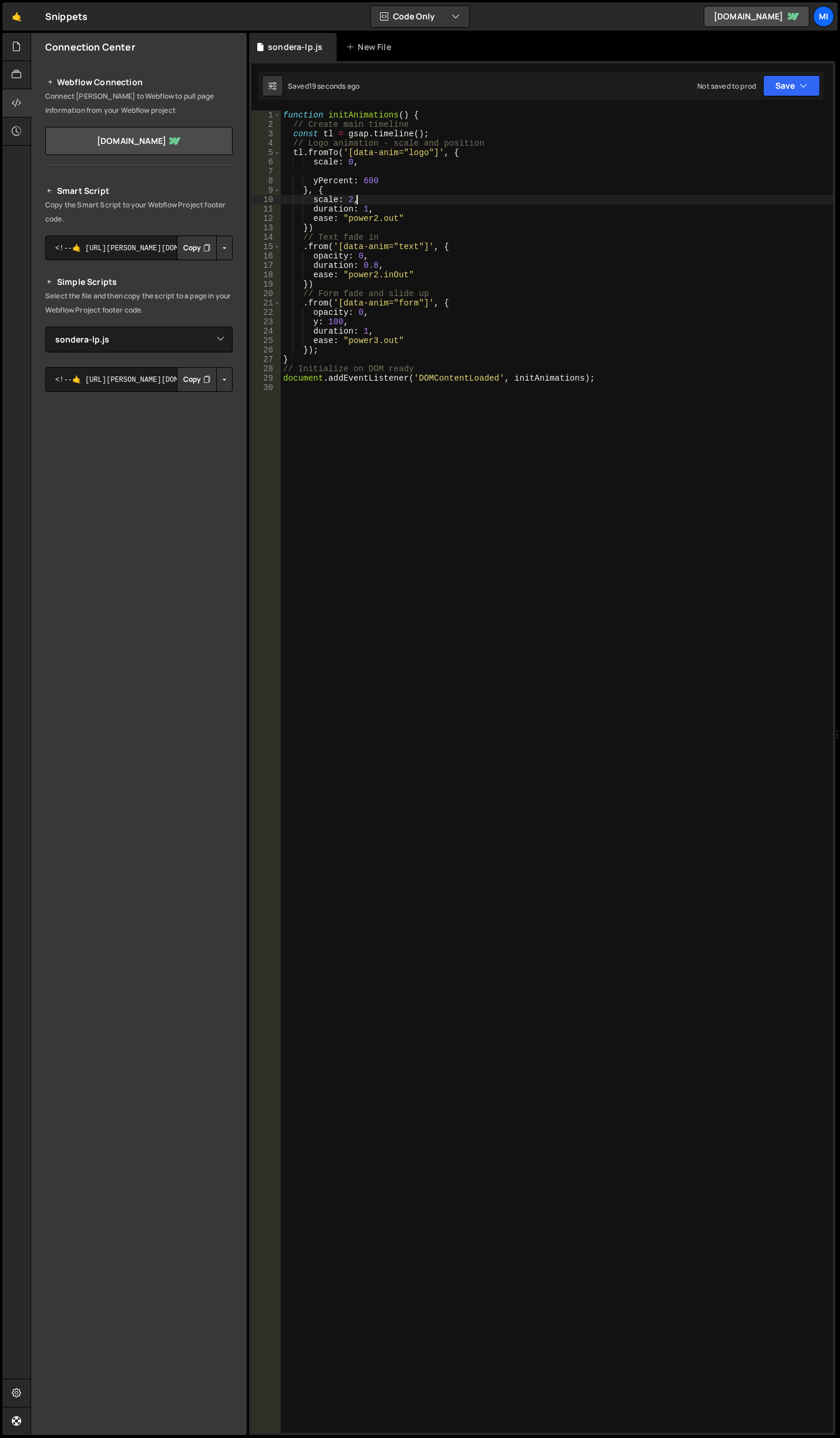
click at [355, 229] on div "function initAnimations ( ) { // Create main timeline const tl = gsap . timelin…" at bounding box center [557, 781] width 552 height 1341
type textarea "})"
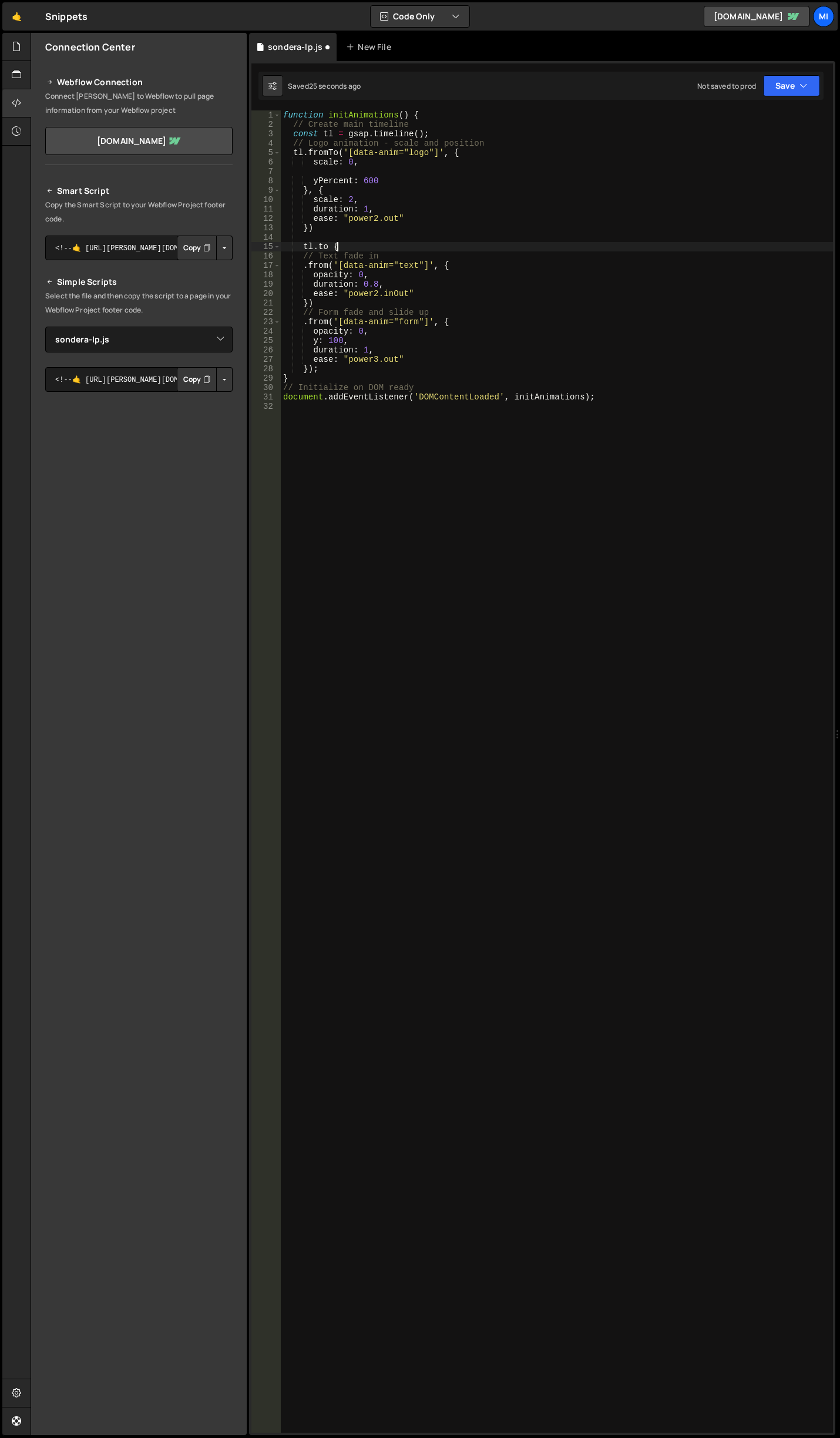
type textarea "tl.to {}"
type textarea "y:Percent: -600,"
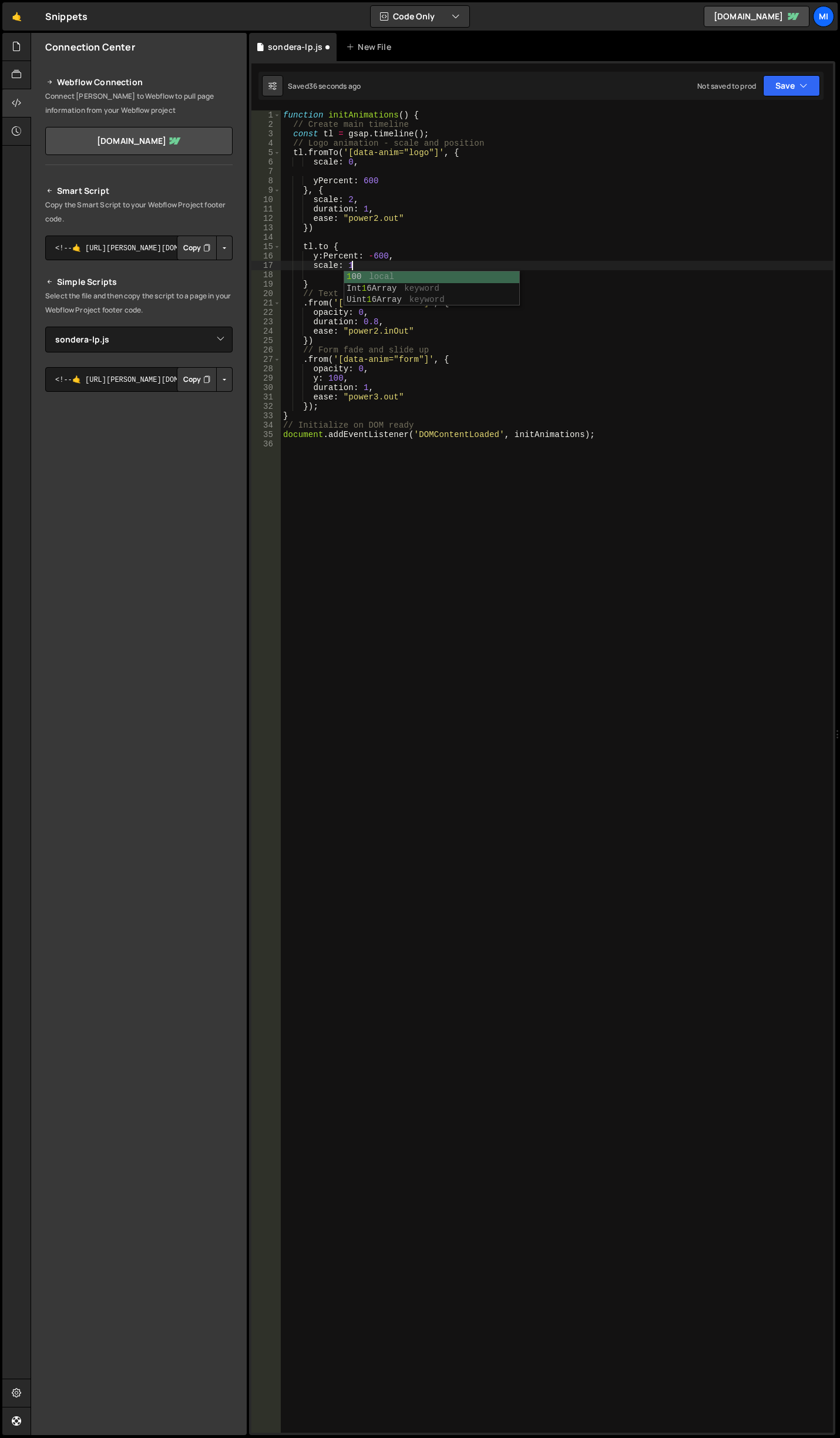
scroll to position [0, 4]
click at [354, 283] on div "function initAnimations ( ) { // Create main timeline const tl = gsap . timelin…" at bounding box center [557, 781] width 552 height 1341
type textarea "}"
drag, startPoint x: 440, startPoint y: 154, endPoint x: 343, endPoint y: 151, distance: 97.0
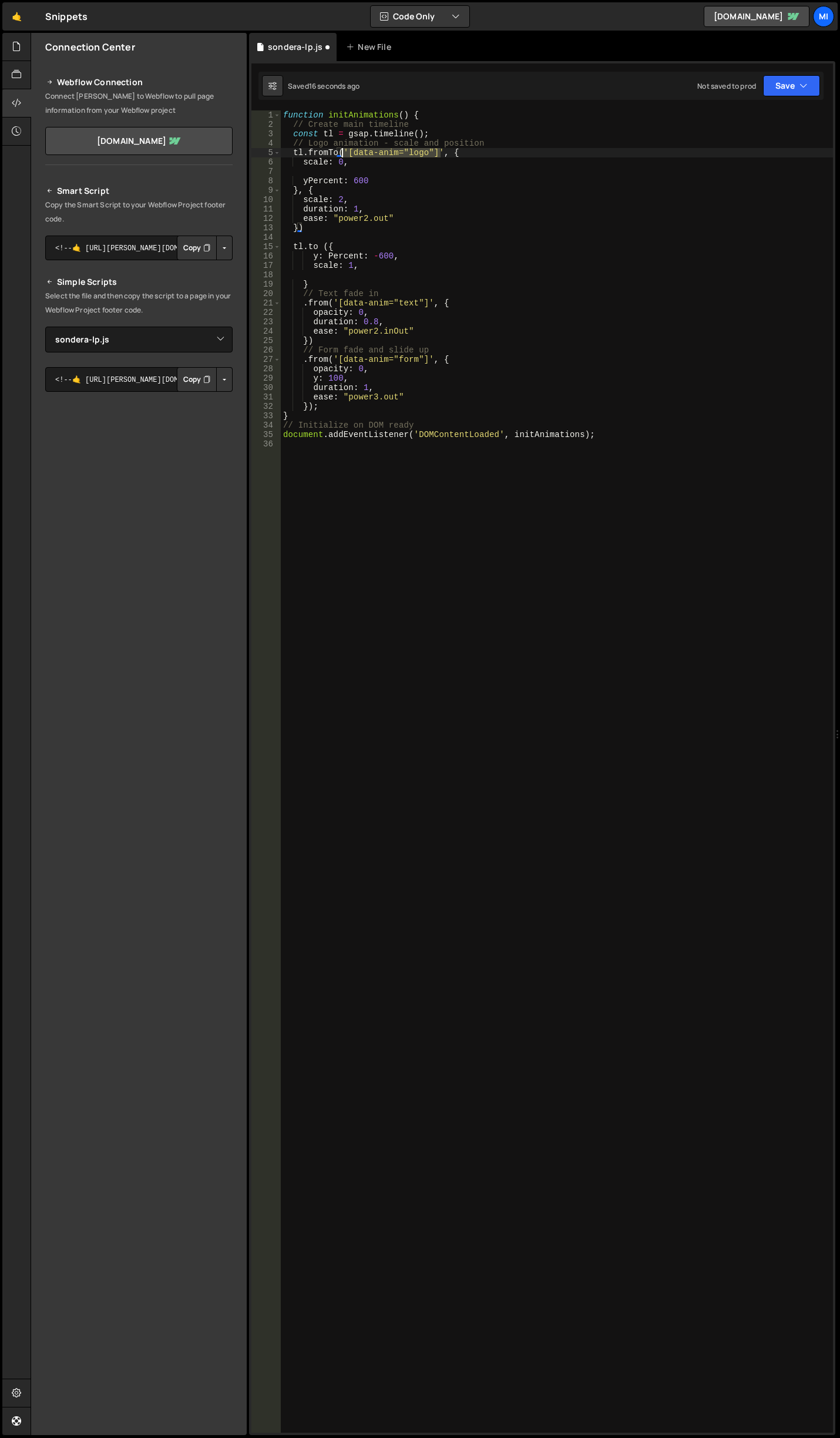
click at [343, 151] on div "function initAnimations ( ) { // Create main timeline const tl = gsap . timelin…" at bounding box center [557, 781] width 552 height 1341
click at [325, 245] on div "function initAnimations ( ) { // Create main timeline const tl = gsap . timelin…" at bounding box center [557, 781] width 552 height 1341
paste textarea "'[data-anim="logo"]'"
click at [351, 281] on div "function initAnimations ( ) { // Create main timeline const tl = gsap . timelin…" at bounding box center [557, 781] width 552 height 1341
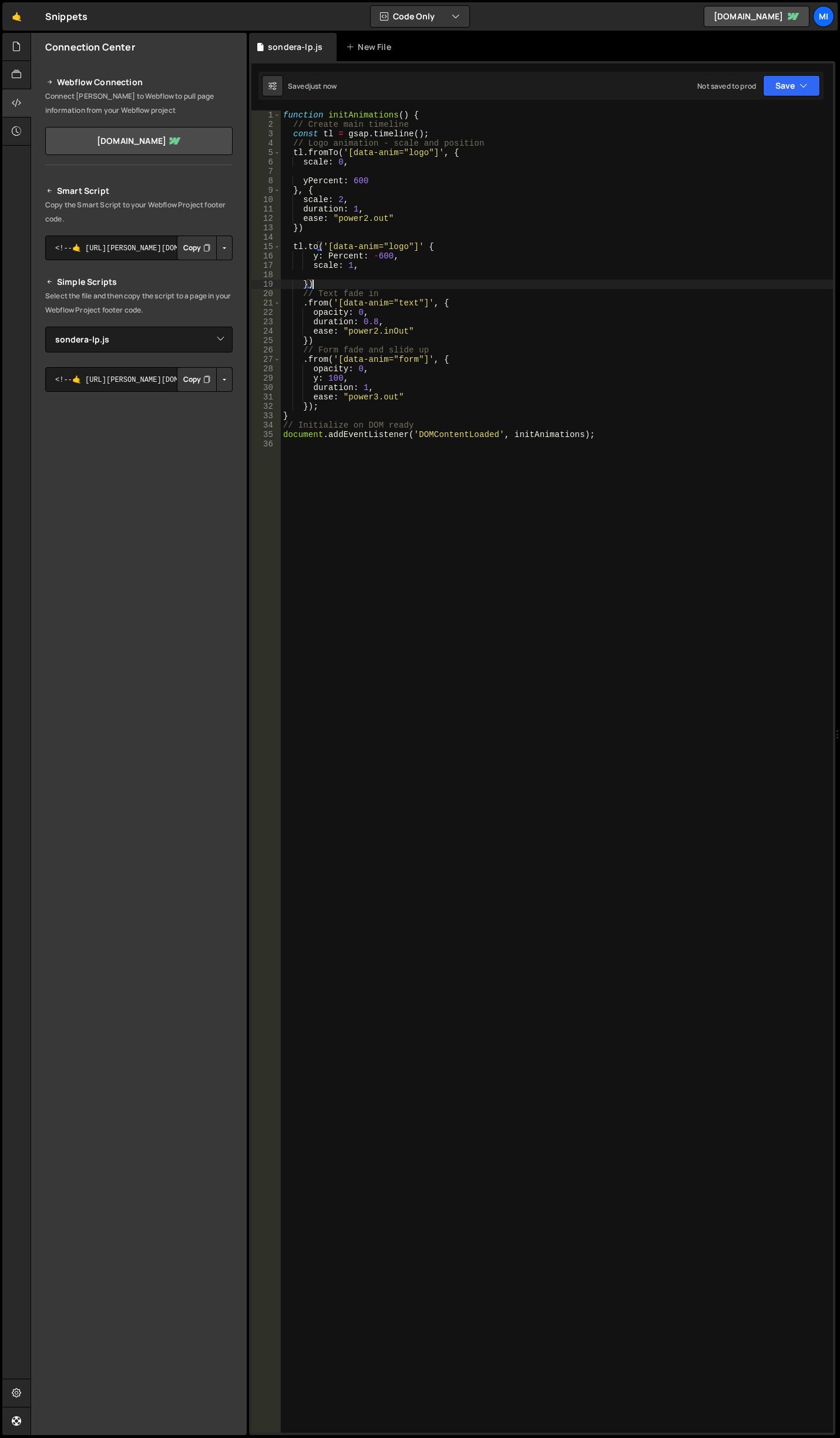
click at [365, 286] on div "function initAnimations ( ) { // Create main timeline const tl = gsap . timelin…" at bounding box center [557, 781] width 552 height 1341
click at [381, 269] on div "function initAnimations ( ) { // Create main timeline const tl = gsap . timelin…" at bounding box center [557, 781] width 552 height 1341
click at [405, 284] on div "function initAnimations ( ) { // Create main timeline const tl = gsap . timelin…" at bounding box center [557, 781] width 552 height 1341
drag, startPoint x: 302, startPoint y: 246, endPoint x: 280, endPoint y: 245, distance: 22.0
click at [280, 245] on div "}) 1 2 3 4 5 6 7 8 9 10 11 12 13 14 15 16 17 18 19 20 21 22 23 24 25 26 27 28 2…" at bounding box center [542, 771] width 582 height 1322
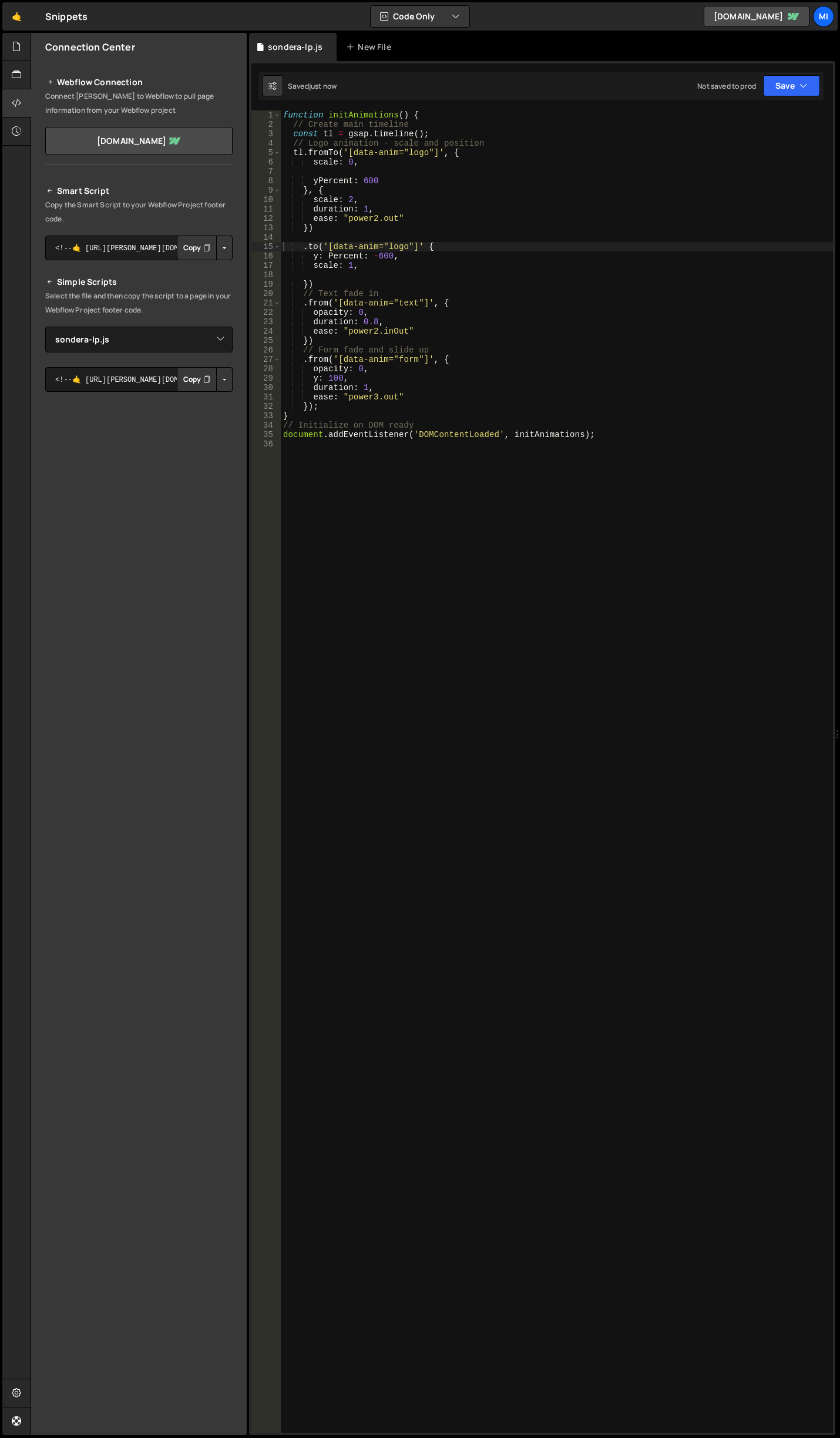
click at [435, 251] on div "function initAnimations ( ) { // Create main timeline const tl = gsap . timelin…" at bounding box center [557, 781] width 552 height 1341
click at [422, 247] on div "function initAnimations ( ) { // Create main timeline const tl = gsap . timelin…" at bounding box center [557, 781] width 552 height 1341
click at [430, 256] on div "function initAnimations ( ) { // Create main timeline const tl = gsap . timelin…" at bounding box center [557, 781] width 552 height 1341
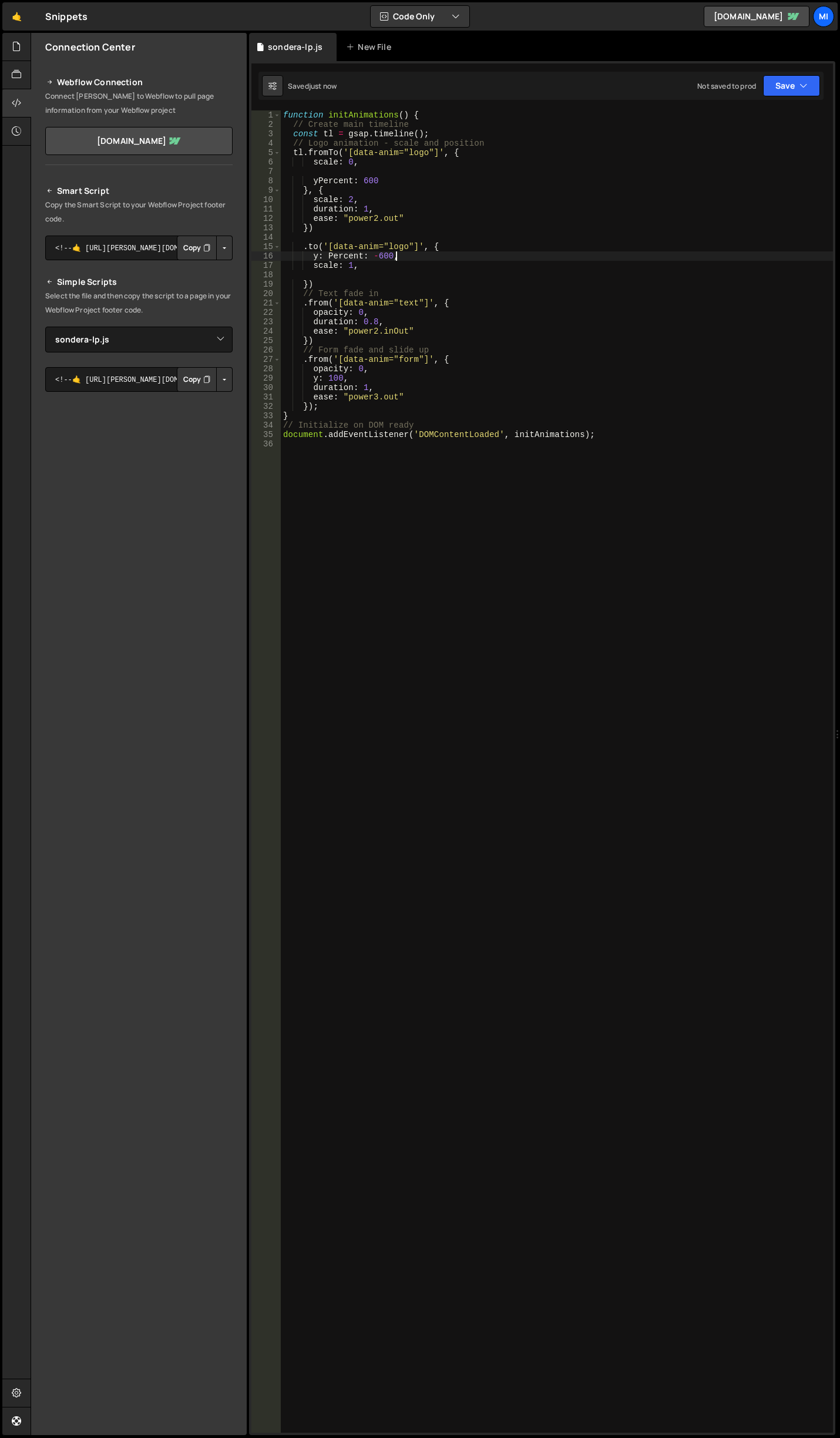
type textarea "scale: 1,"
type textarea "}"
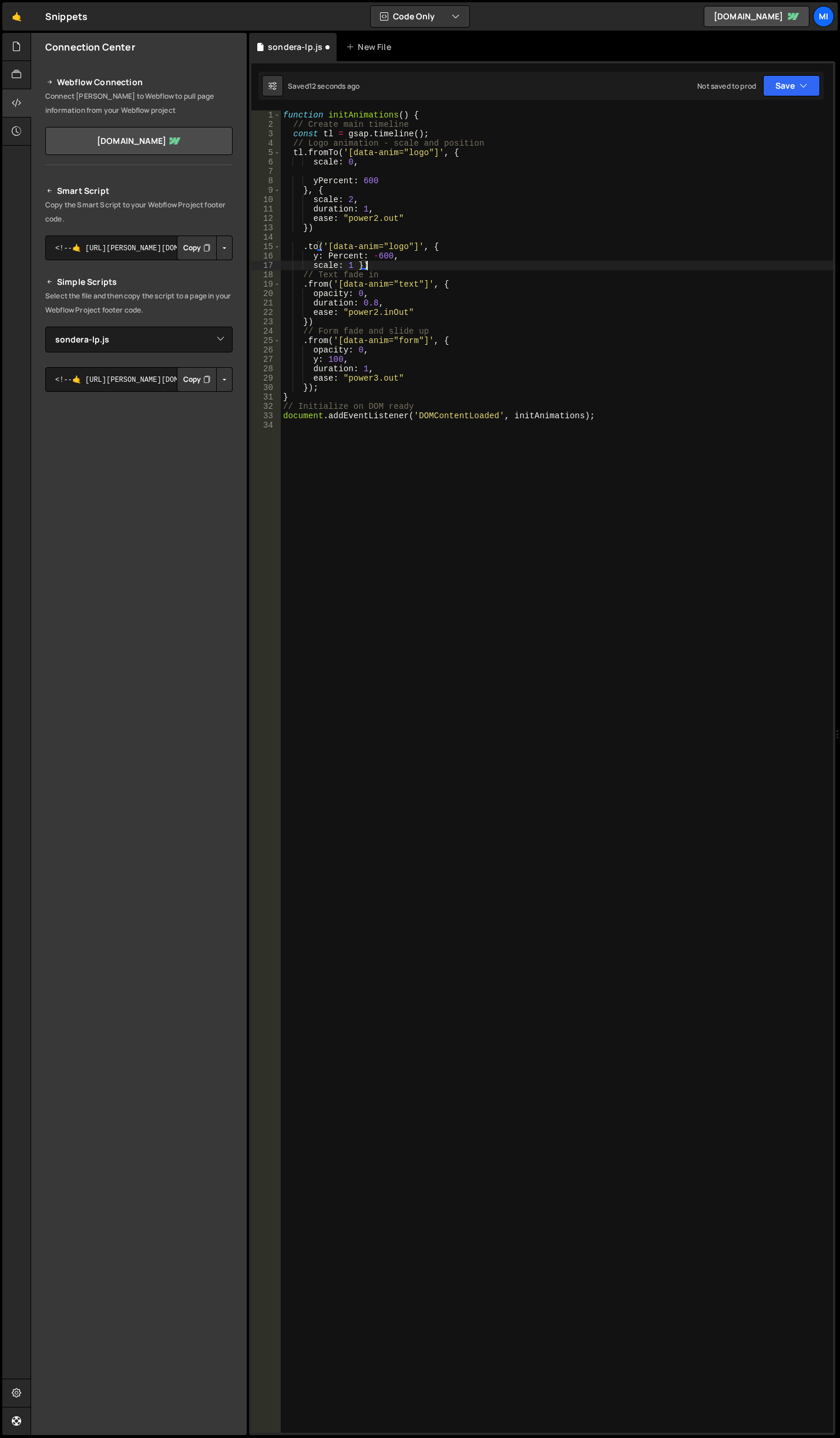
scroll to position [0, 4]
click at [631, 288] on div "function initAnimations ( ) { // Create main timeline const tl = gsap . timelin…" at bounding box center [557, 781] width 552 height 1341
type textarea "document.addEventListener('DOMContentLoaded', initAnimations);"
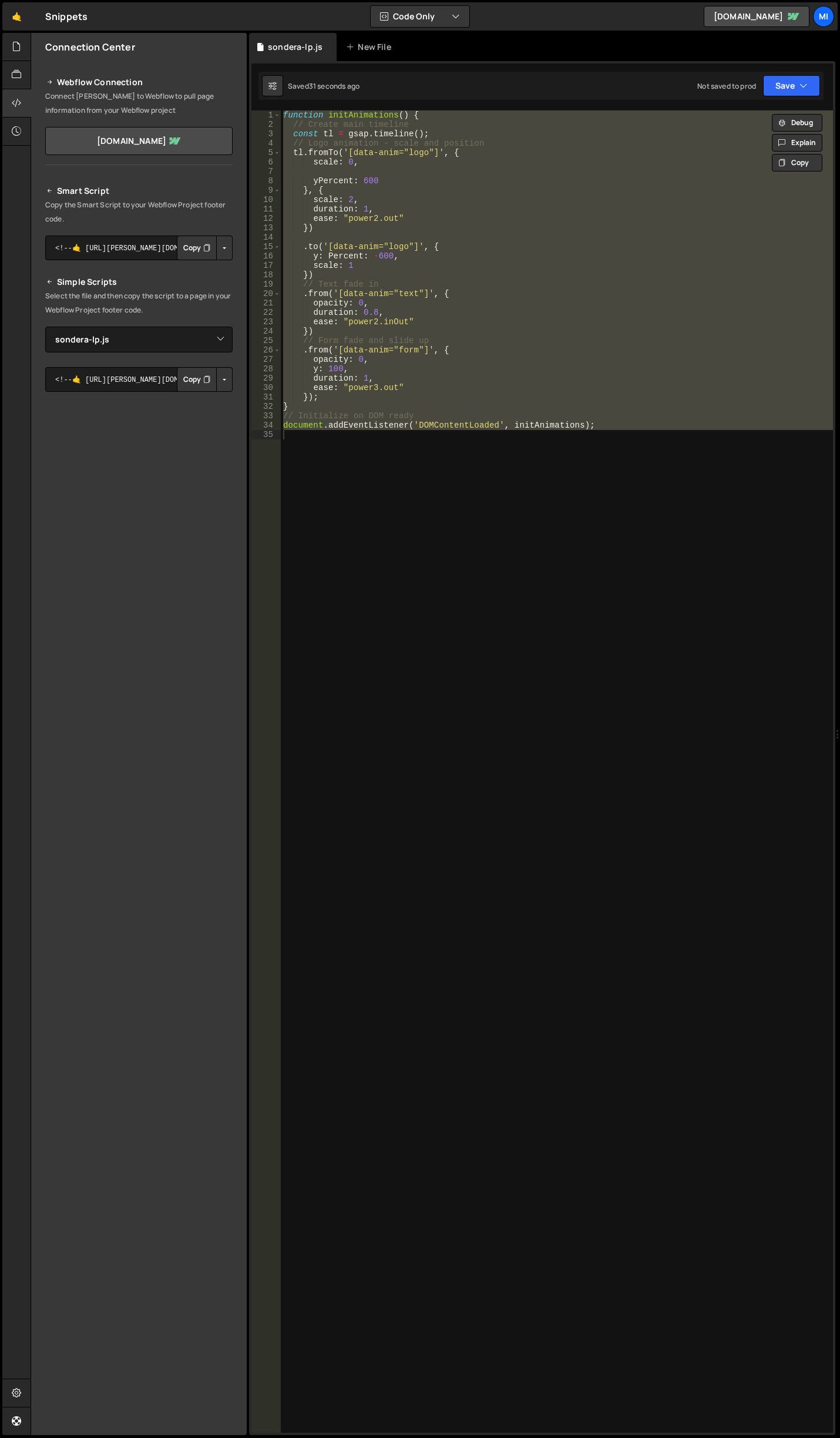
click at [411, 467] on div "function initAnimations ( ) { // Create main timeline const tl = gsap . timelin…" at bounding box center [557, 771] width 552 height 1322
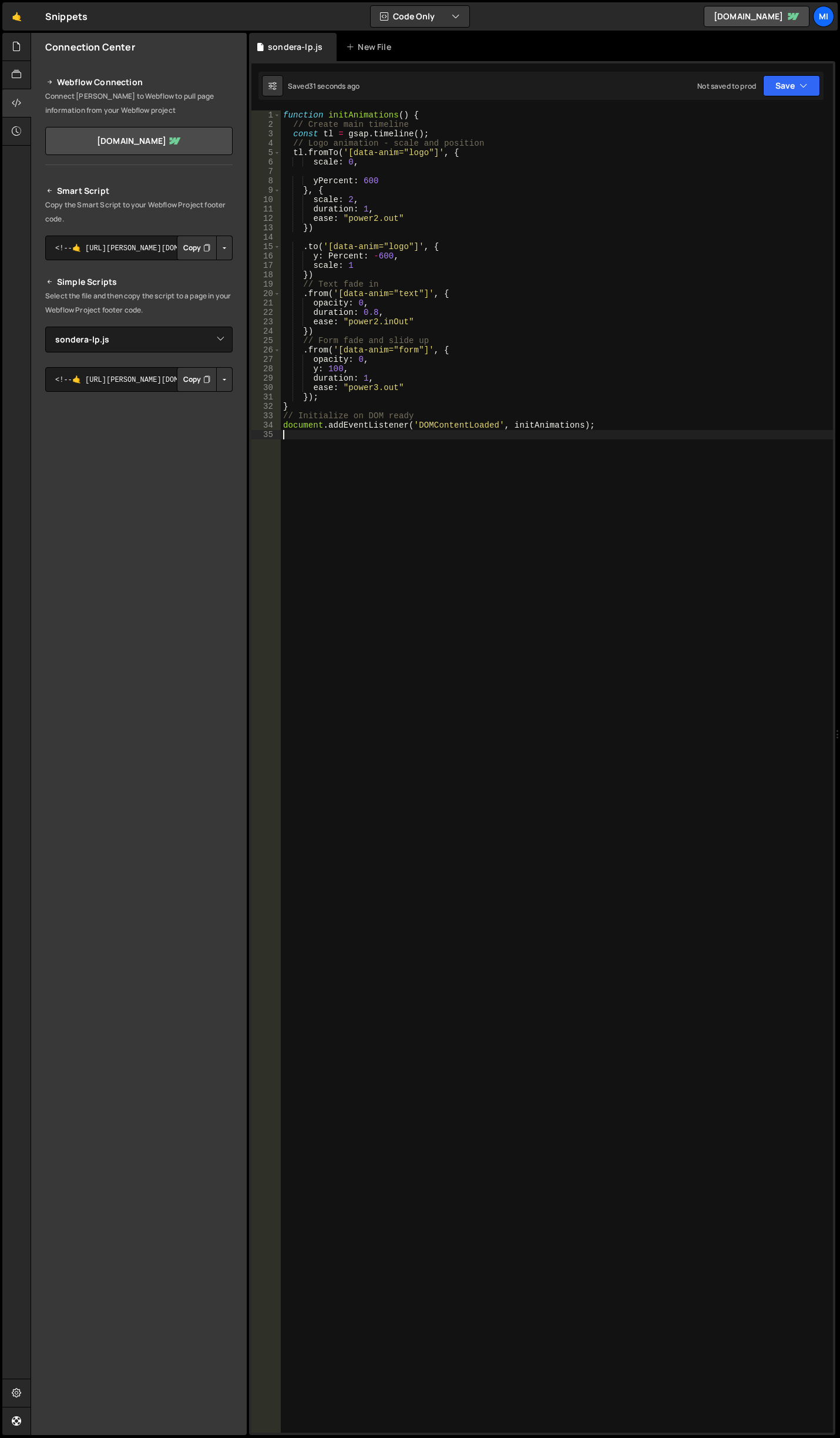
scroll to position [0, 0]
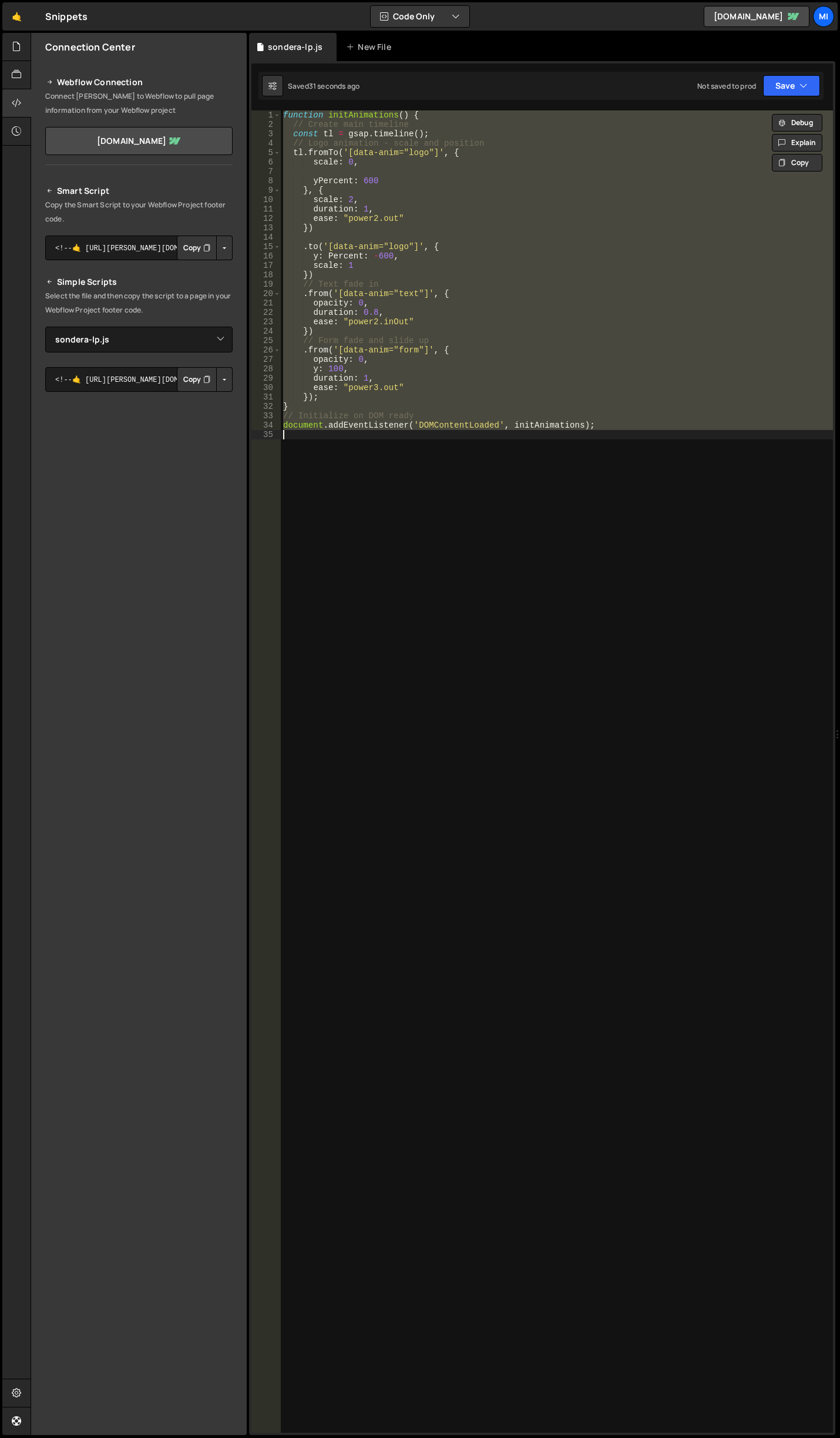
paste textarea
type textarea "document.addEventListener('DOMContentLoaded', initA"
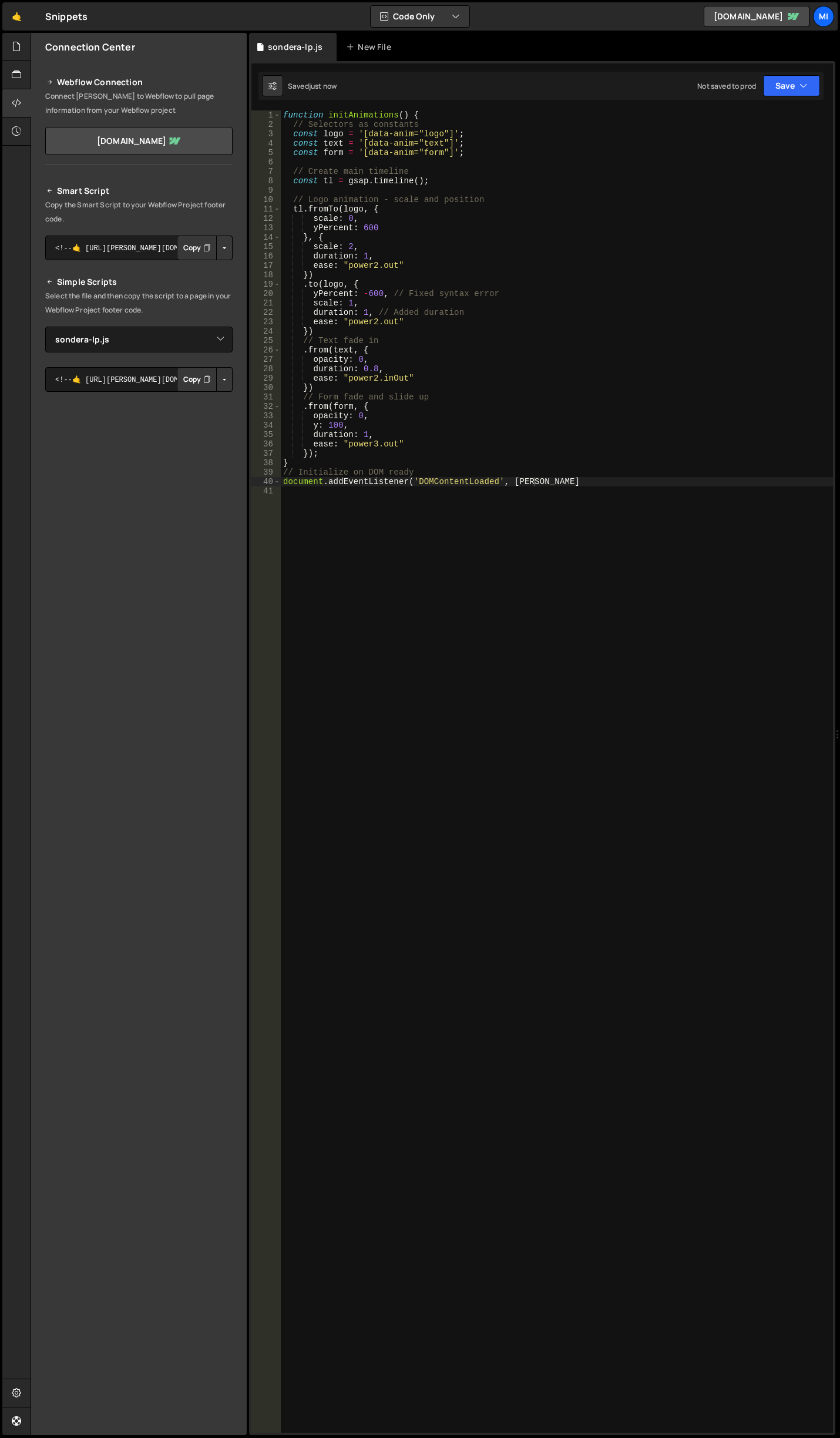
click at [493, 541] on div "function initAnimations ( ) { // Selectors as constants const logo = '[data-ani…" at bounding box center [557, 781] width 552 height 1341
click at [551, 632] on div "function initAnimations ( ) { // Selectors as constants const logo = '[data-ani…" at bounding box center [557, 781] width 552 height 1341
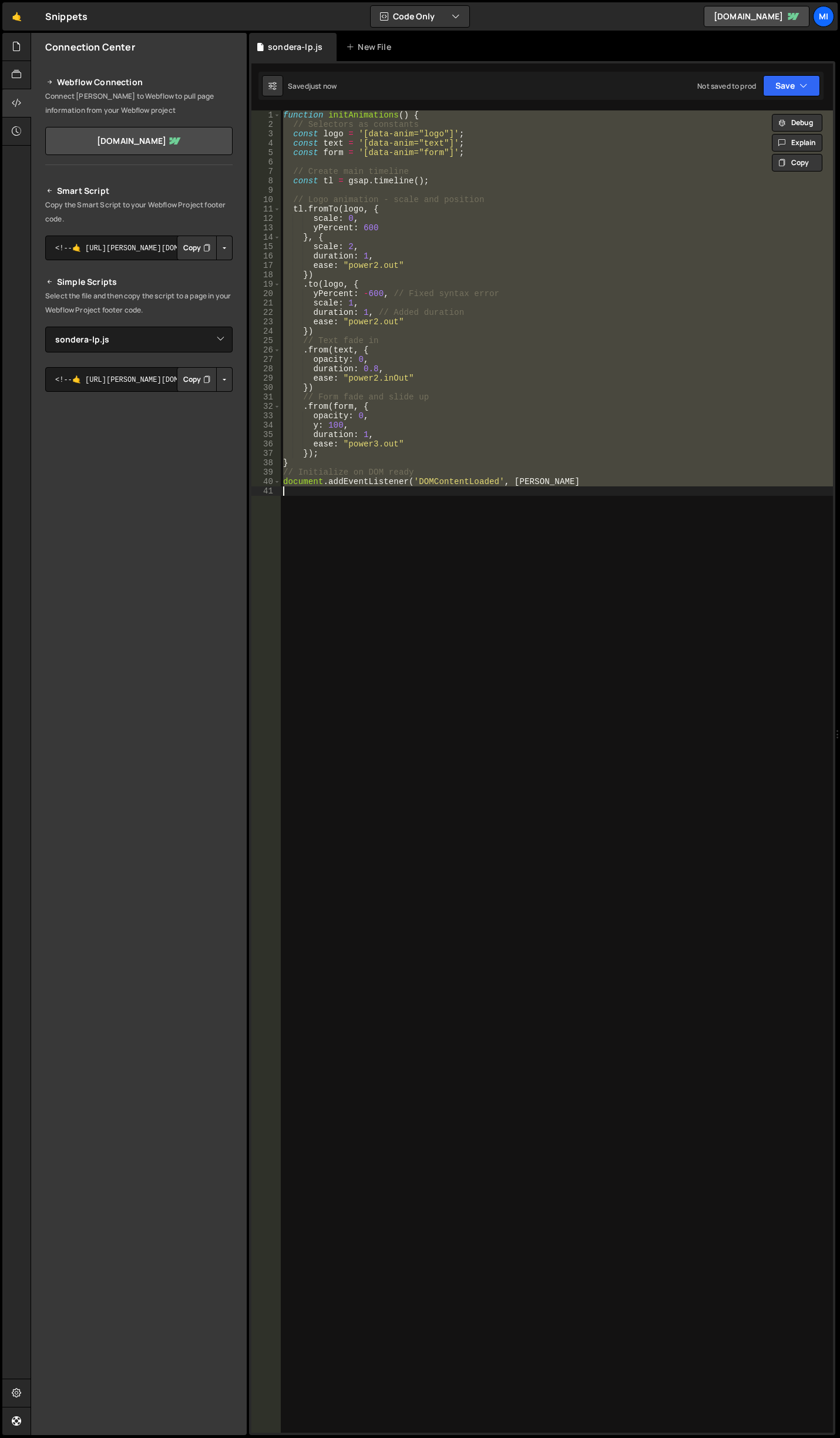
paste textarea "nimations);"
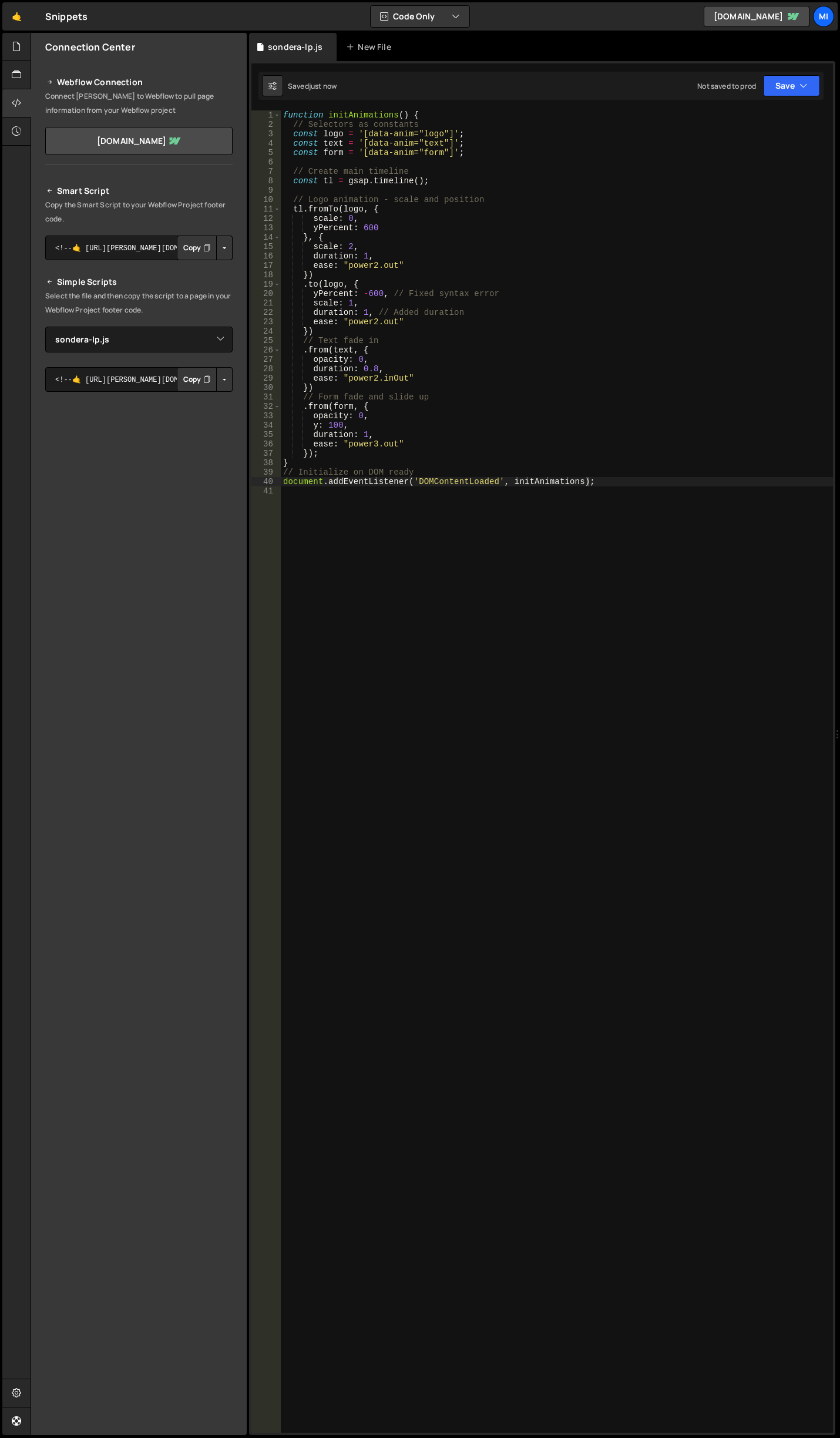
click at [392, 262] on div "function initAnimations ( ) { // Selectors as constants const logo = '[data-ani…" at bounding box center [557, 781] width 552 height 1341
click at [367, 292] on div "function initAnimations ( ) { // Selectors as constants const logo = '[data-ani…" at bounding box center [557, 781] width 552 height 1341
drag, startPoint x: 365, startPoint y: 292, endPoint x: 380, endPoint y: 291, distance: 15.0
click at [380, 291] on div "function initAnimations ( ) { // Selectors as constants const logo = '[data-ani…" at bounding box center [557, 781] width 552 height 1341
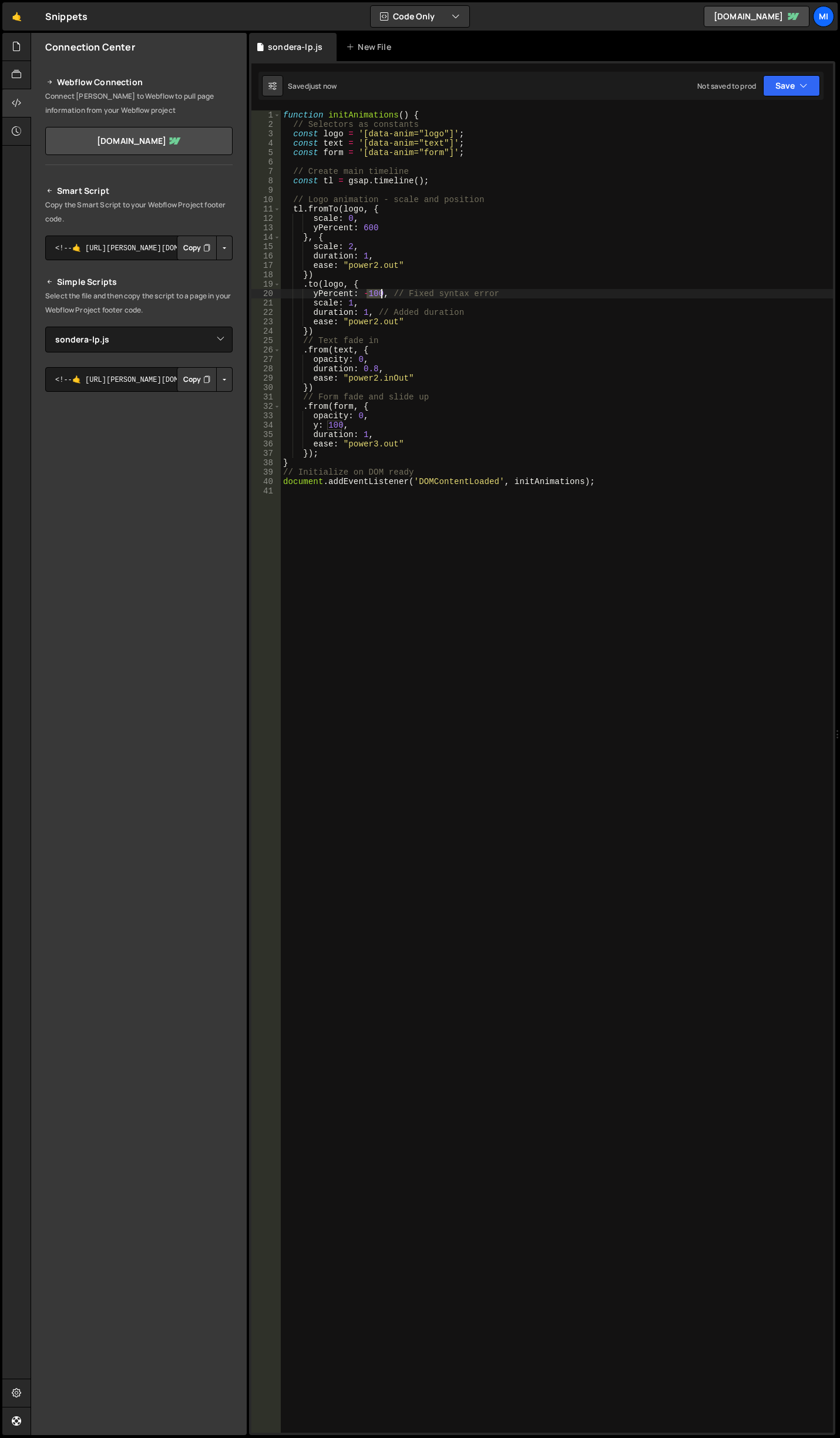
drag, startPoint x: 368, startPoint y: 292, endPoint x: 383, endPoint y: 291, distance: 15.0
click at [383, 291] on div "function initAnimations ( ) { // Selectors as constants const logo = '[data-ani…" at bounding box center [557, 781] width 552 height 1341
drag, startPoint x: 311, startPoint y: 292, endPoint x: 373, endPoint y: 292, distance: 62.0
click at [373, 292] on div "function initAnimations ( ) { // Selectors as constants const logo = '[data-ani…" at bounding box center [557, 781] width 552 height 1341
click at [373, 292] on div "function initAnimations ( ) { // Selectors as constants const logo = '[data-ani…" at bounding box center [557, 771] width 552 height 1322
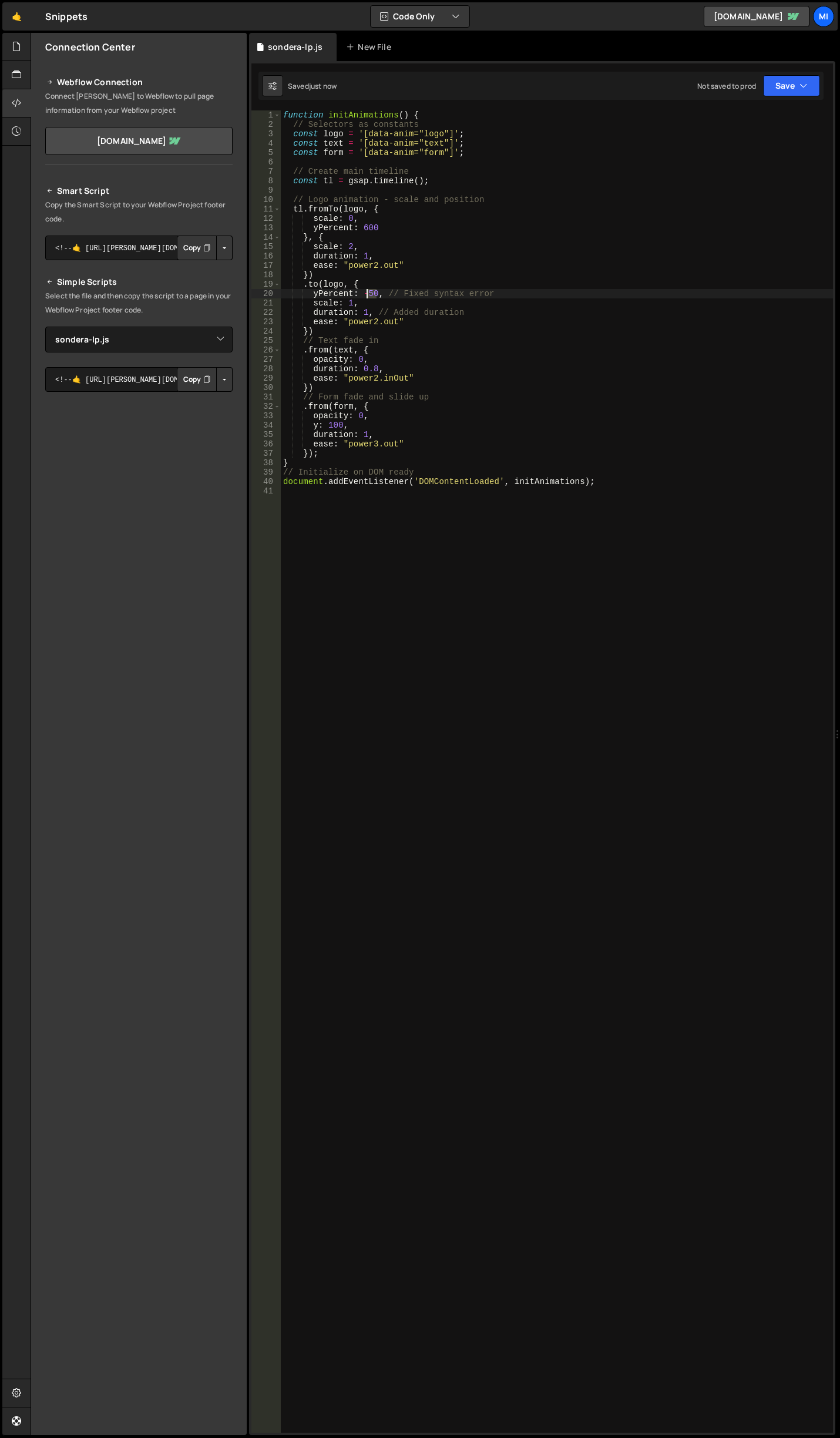
drag, startPoint x: 373, startPoint y: 292, endPoint x: 363, endPoint y: 292, distance: 10.0
click at [363, 292] on div "function initAnimations ( ) { // Selectors as constants const logo = '[data-ani…" at bounding box center [557, 781] width 552 height 1341
click at [366, 284] on div "function initAnimations ( ) { // Selectors as constants const logo = '[data-ani…" at bounding box center [557, 781] width 552 height 1341
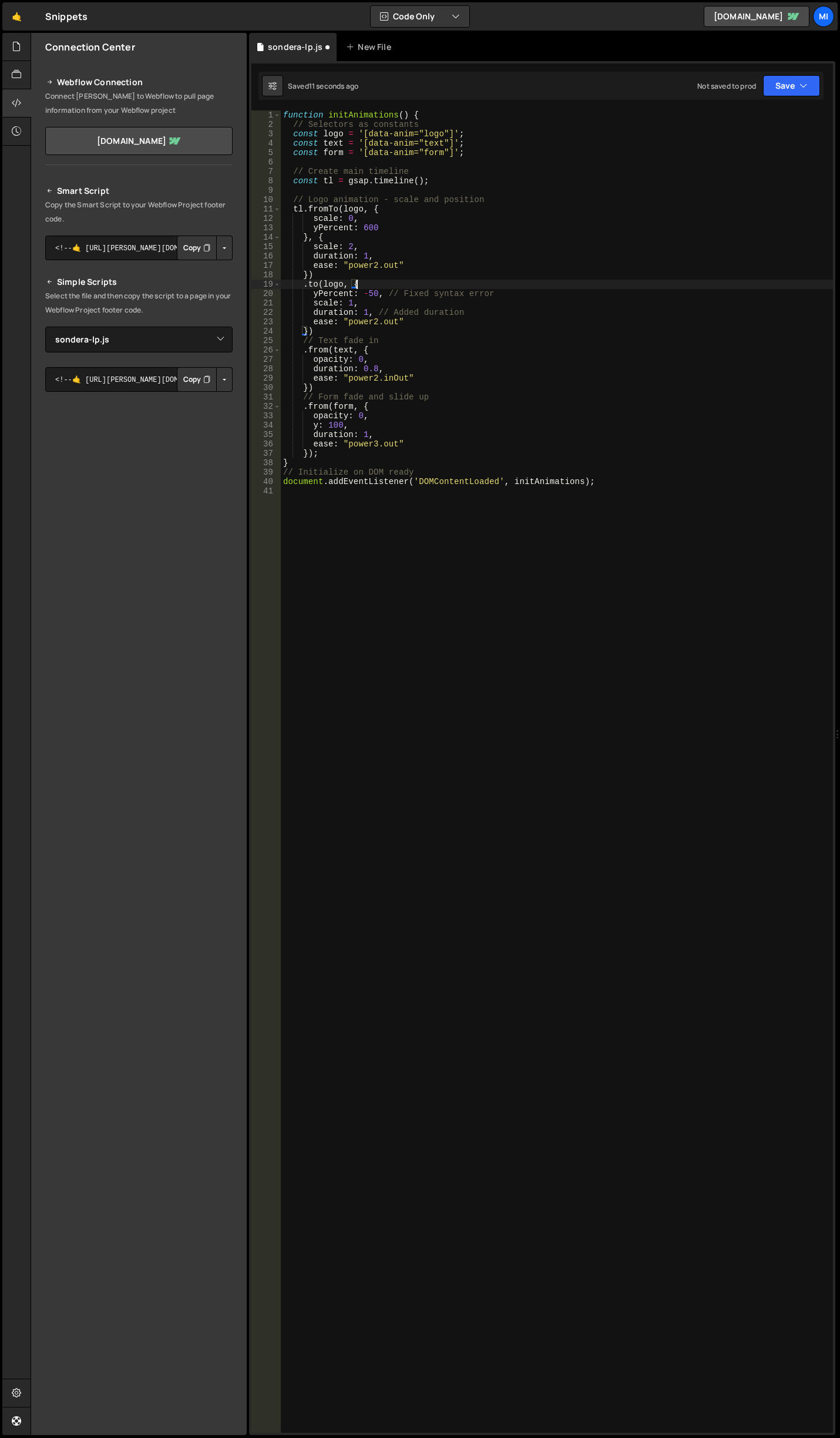
click at [365, 286] on div "function initAnimations ( ) { // Selectors as constants const logo = '[data-ani…" at bounding box center [557, 781] width 552 height 1341
drag, startPoint x: 363, startPoint y: 290, endPoint x: 374, endPoint y: 292, distance: 11.2
click at [374, 292] on div "function initAnimations ( ) { // Selectors as constants const logo = '[data-ani…" at bounding box center [557, 781] width 552 height 1341
click at [444, 273] on div "function initAnimations ( ) { // Selectors as constants const logo = '[data-ani…" at bounding box center [557, 781] width 552 height 1341
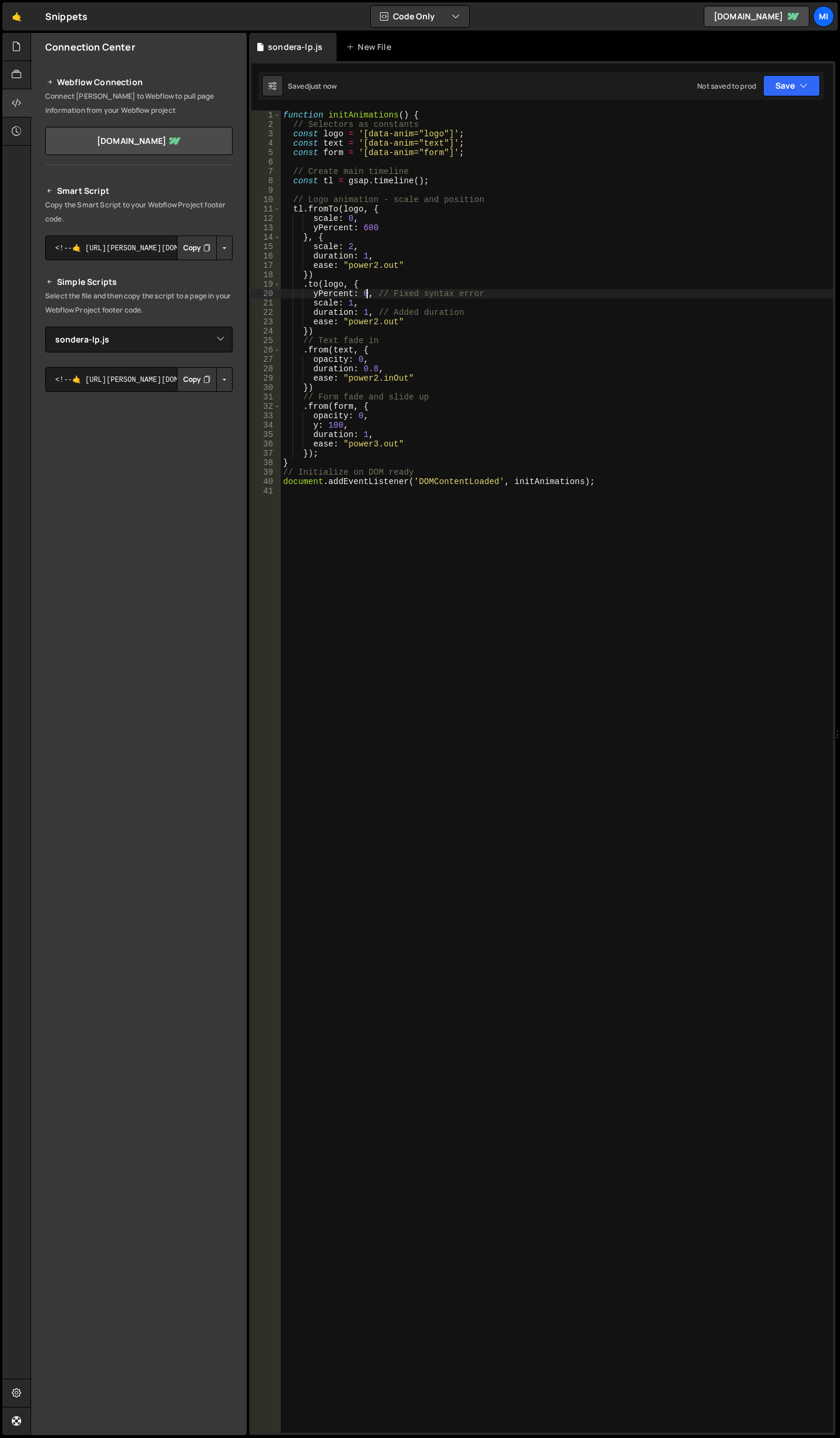
scroll to position [0, 2]
click at [441, 325] on div "function initAnimations ( ) { // Selectors as constants const logo = '[data-ani…" at bounding box center [557, 781] width 552 height 1341
type textarea "ease: "power2.out""
click at [414, 246] on div "function initAnimations ( ) { // Selectors as constants const logo = '[data-ani…" at bounding box center [557, 781] width 552 height 1341
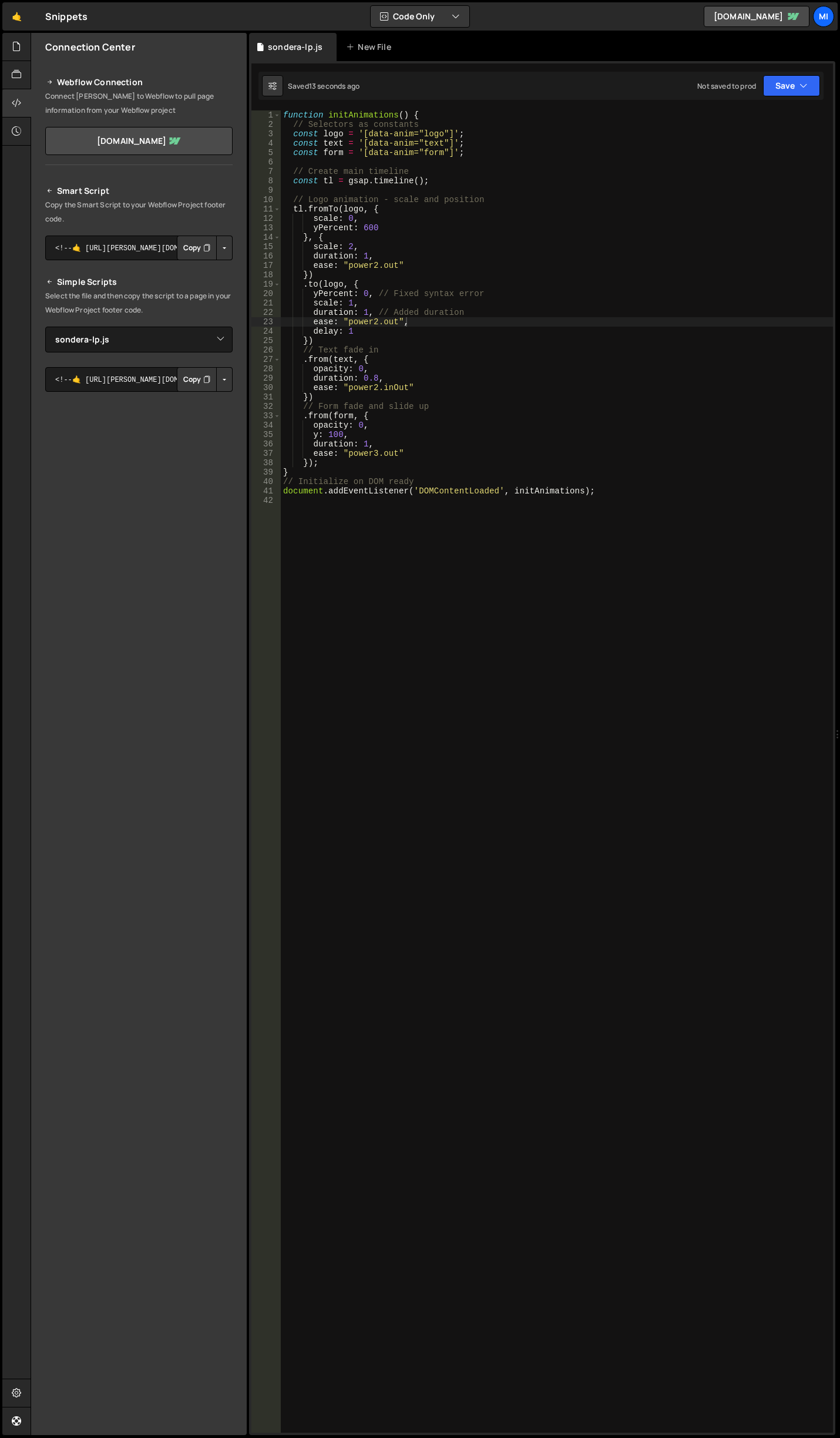
scroll to position [0, 5]
click at [416, 225] on div "function initAnimations ( ) { // Selectors as constants const logo = '[data-ani…" at bounding box center [557, 781] width 552 height 1341
click at [435, 267] on div "function initAnimations ( ) { // Selectors as constants const logo = '[data-ani…" at bounding box center [557, 781] width 552 height 1341
click at [434, 258] on div "function initAnimations ( ) { // Selectors as constants const logo = '[data-ani…" at bounding box center [557, 781] width 552 height 1341
type textarea "duration: 1,"
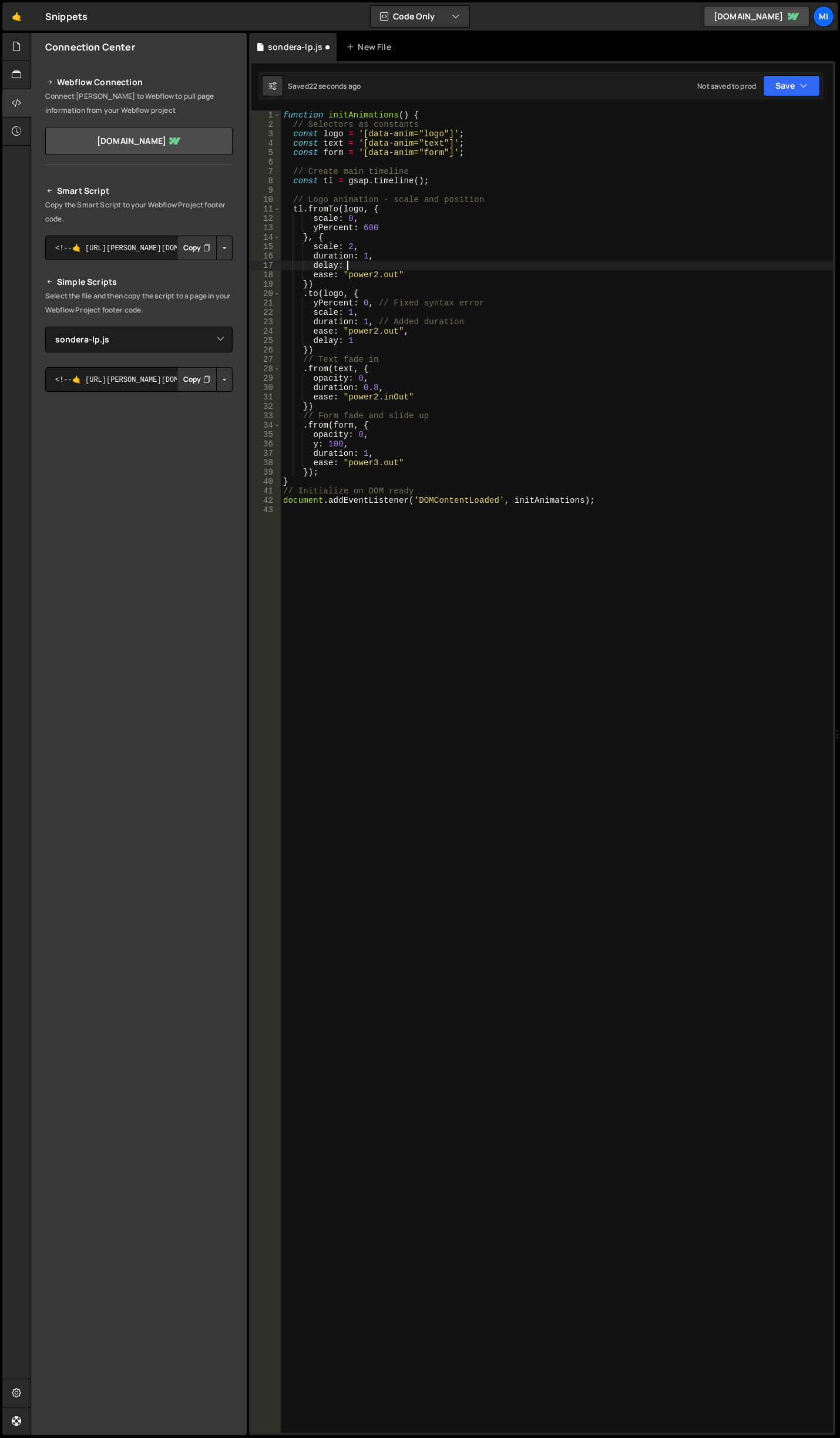
scroll to position [0, 4]
click at [353, 266] on div "function initAnimations ( ) { // Selectors as constants const logo = '[data-ani…" at bounding box center [557, 781] width 552 height 1341
drag, startPoint x: 340, startPoint y: 279, endPoint x: 416, endPoint y: 273, distance: 76.2
click at [416, 273] on div "function initAnimations ( ) { // Selectors as constants const logo = '[data-ani…" at bounding box center [557, 781] width 552 height 1341
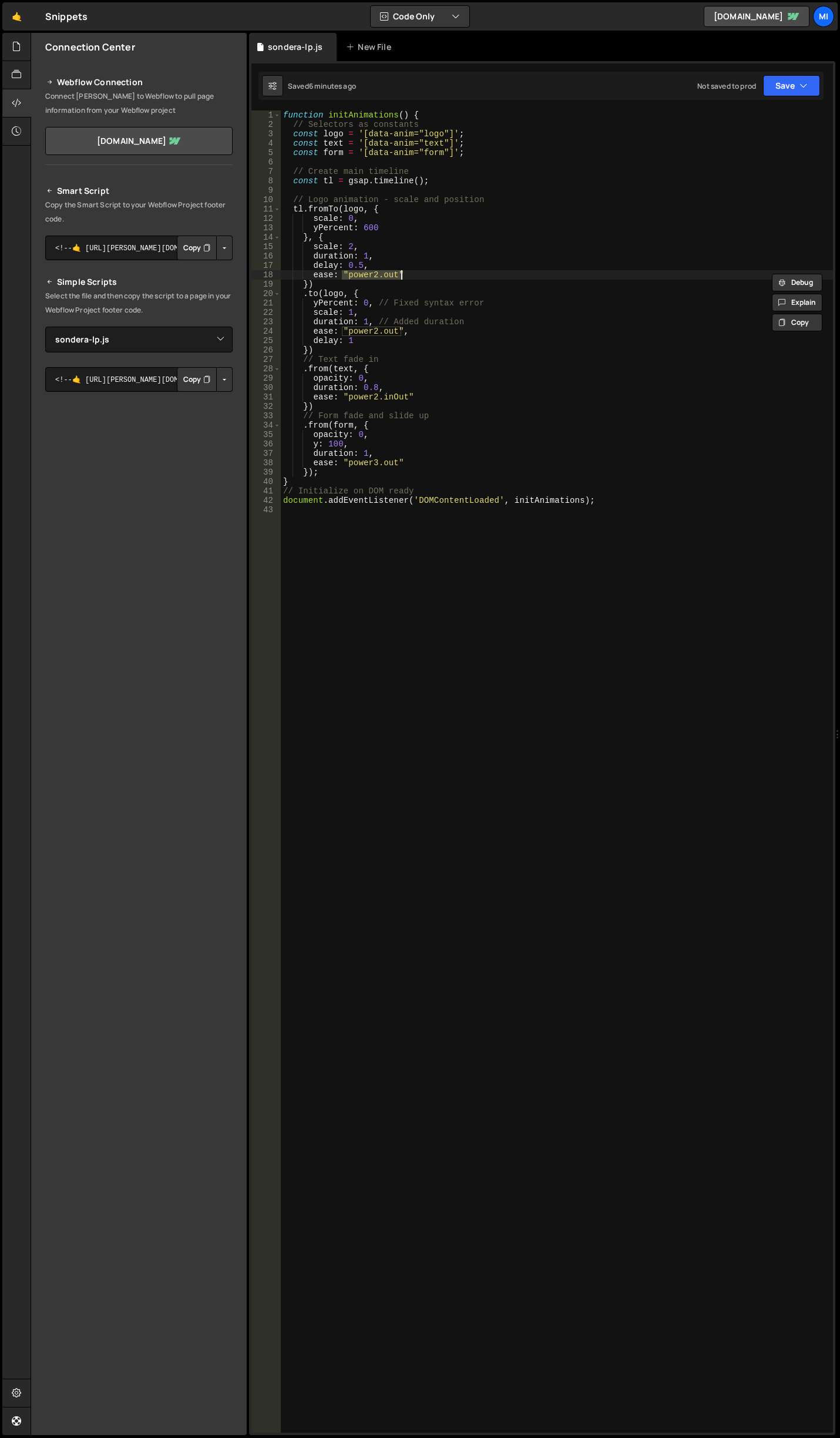
paste textarea "expoScale(0.5,7,none)","
drag, startPoint x: 342, startPoint y: 330, endPoint x: 401, endPoint y: 329, distance: 59.0
click at [401, 329] on div "function initAnimations ( ) { // Selectors as constants const logo = '[data-ani…" at bounding box center [557, 781] width 552 height 1341
paste textarea "expoScale(0.5,7,none)","
drag, startPoint x: 341, startPoint y: 273, endPoint x: 454, endPoint y: 273, distance: 113.0
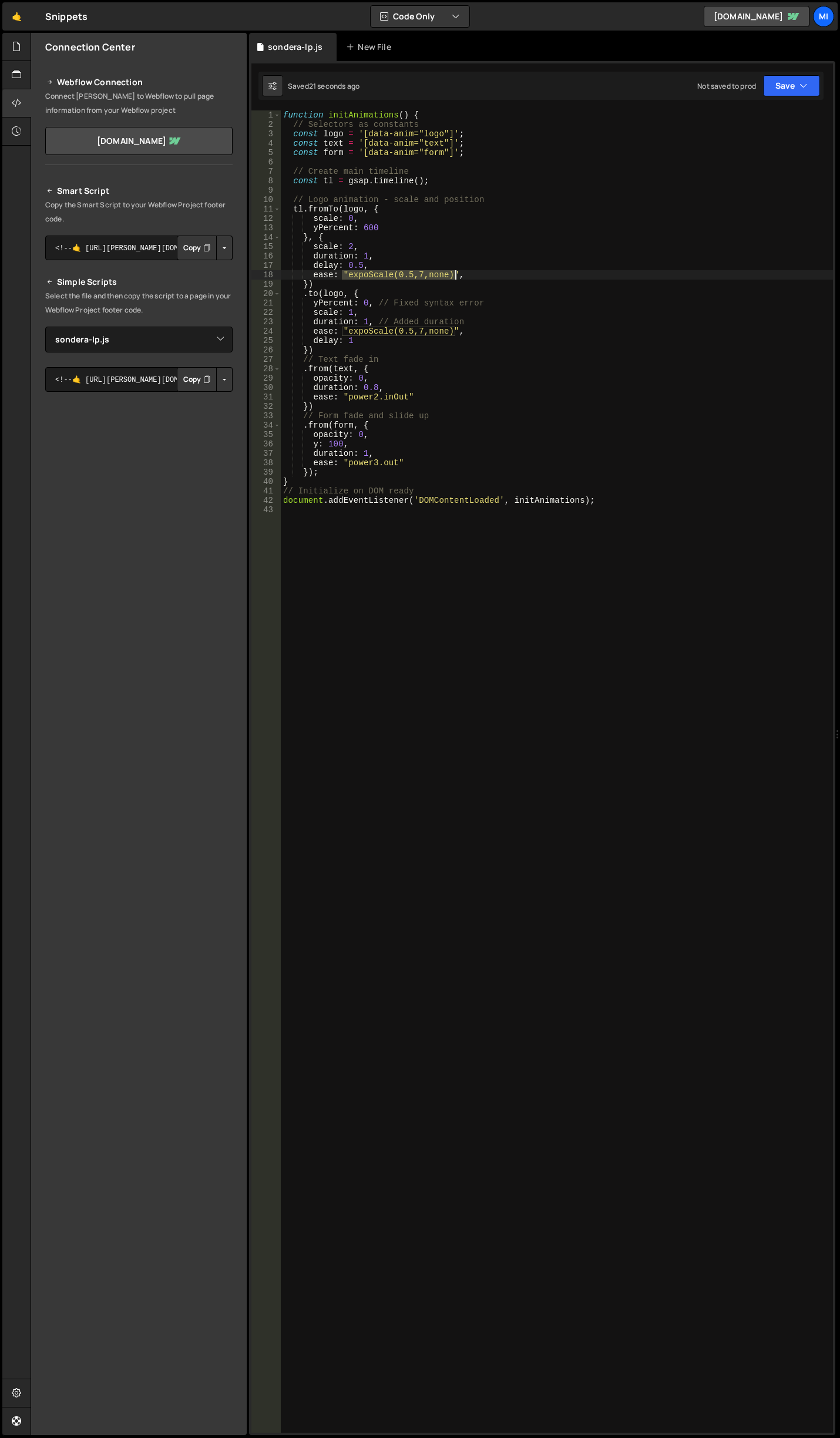
click at [454, 273] on div "function initAnimations ( ) { // Selectors as constants const logo = '[data-ani…" at bounding box center [557, 781] width 552 height 1341
paste textarea "circ.out"
drag, startPoint x: 343, startPoint y: 328, endPoint x: 456, endPoint y: 327, distance: 113.0
click at [456, 327] on div "function initAnimations ( ) { // Selectors as constants const logo = '[data-ani…" at bounding box center [557, 781] width 552 height 1341
paste textarea "circ.out"
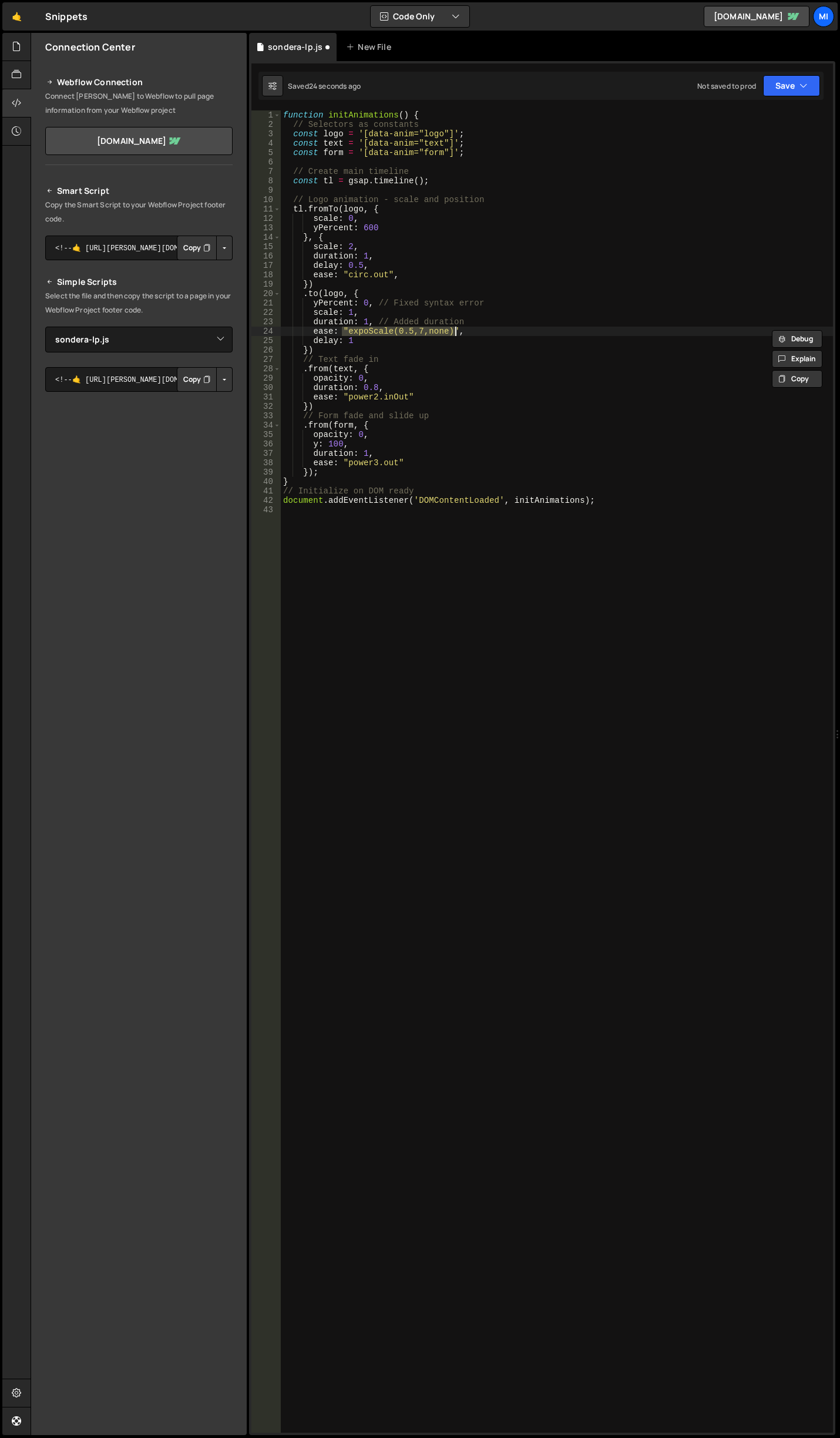
type textarea "ease: "circ.out","
